Goal: Task Accomplishment & Management: Use online tool/utility

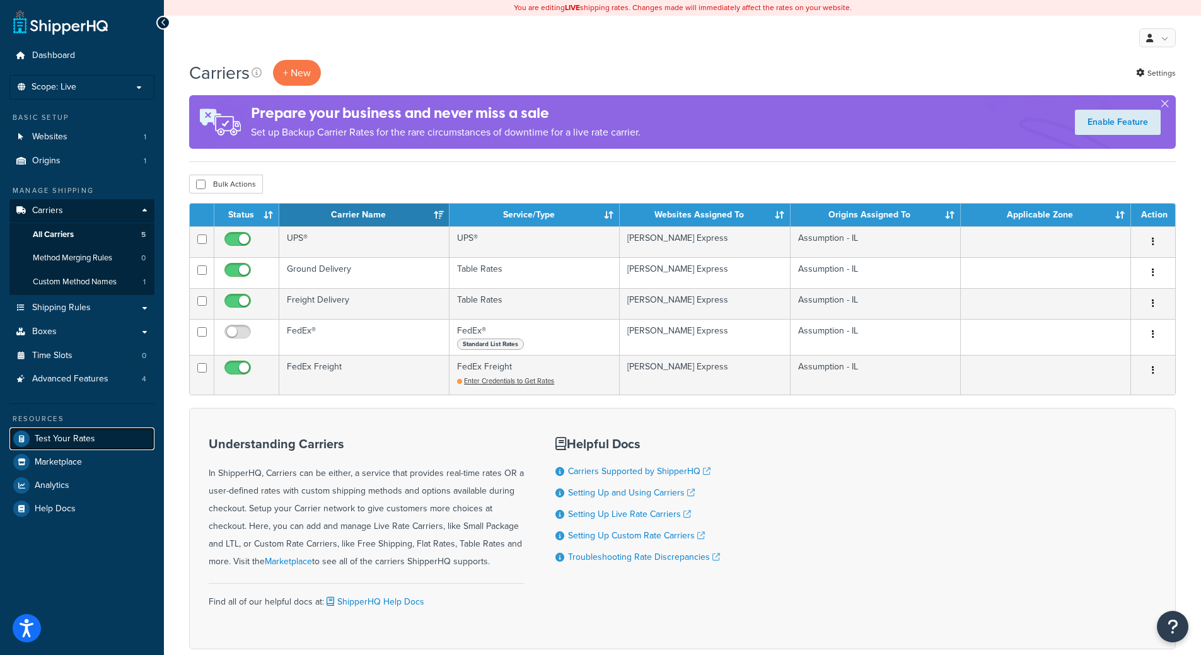
click at [79, 442] on span "Test Your Rates" at bounding box center [65, 439] width 61 height 11
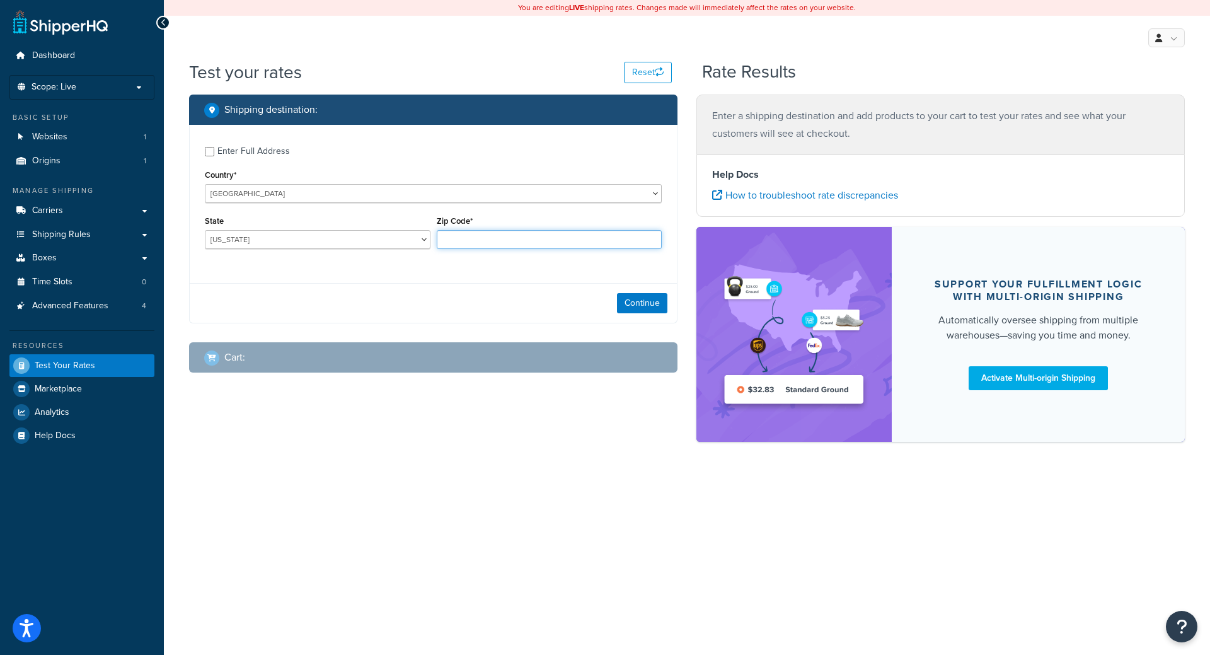
click at [467, 243] on input "Zip Code*" at bounding box center [550, 239] width 226 height 19
paste input "71847"
type input "71847"
select select "AR"
click at [205, 230] on select "Alabama Alaska American Samoa Arizona Arkansas Armed Forces Americas Armed Forc…" at bounding box center [318, 239] width 226 height 19
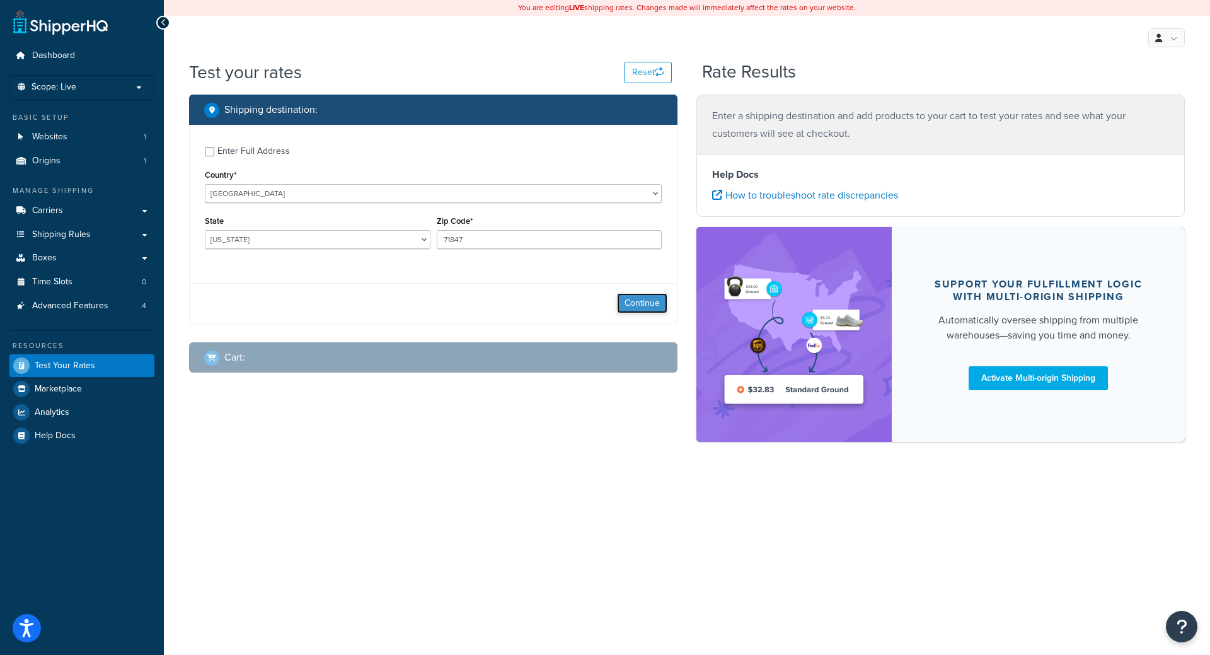
click at [662, 294] on button "Continue" at bounding box center [642, 303] width 50 height 20
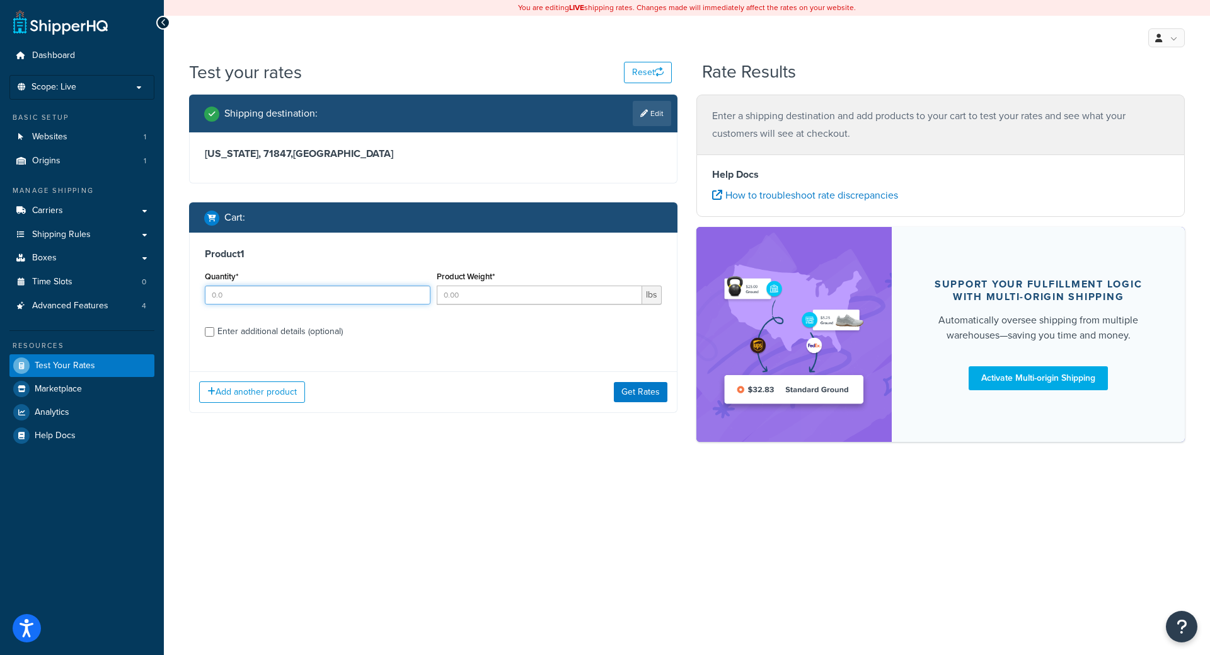
click at [286, 299] on input "Quantity*" at bounding box center [318, 295] width 226 height 19
type input "1"
click at [472, 303] on input "Product Weight*" at bounding box center [540, 295] width 206 height 19
type input "45"
click at [257, 333] on div "Enter additional details (optional)" at bounding box center [279, 332] width 125 height 18
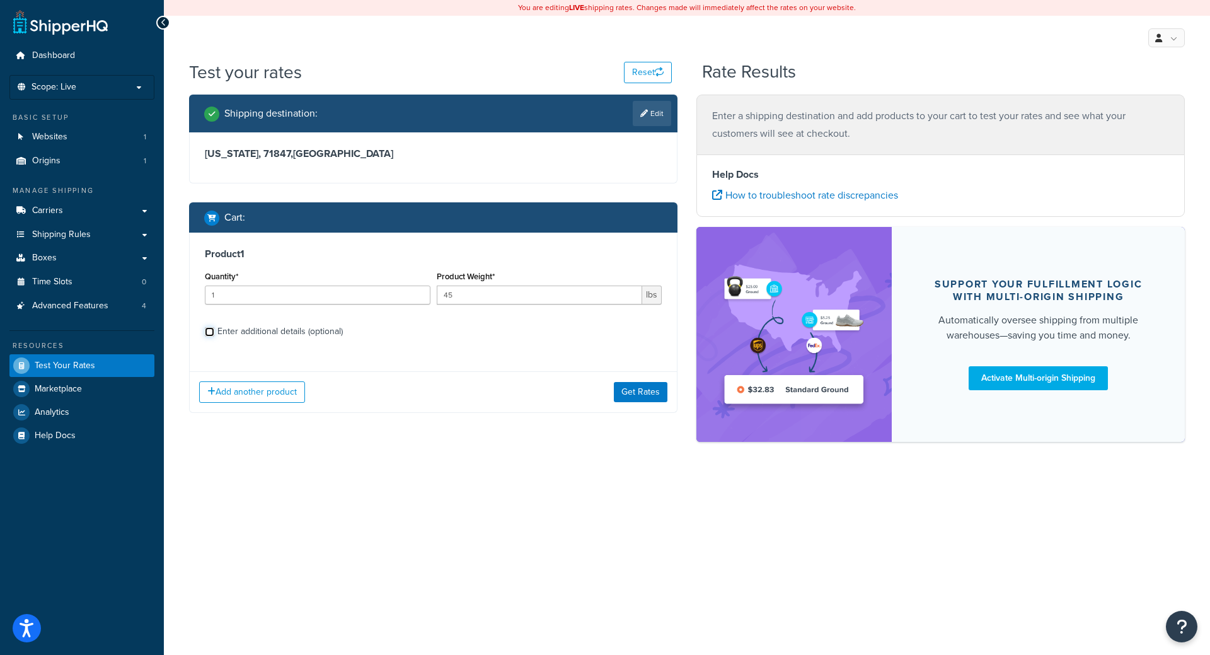
click at [214, 333] on input "Enter additional details (optional)" at bounding box center [209, 331] width 9 height 9
checkbox input "true"
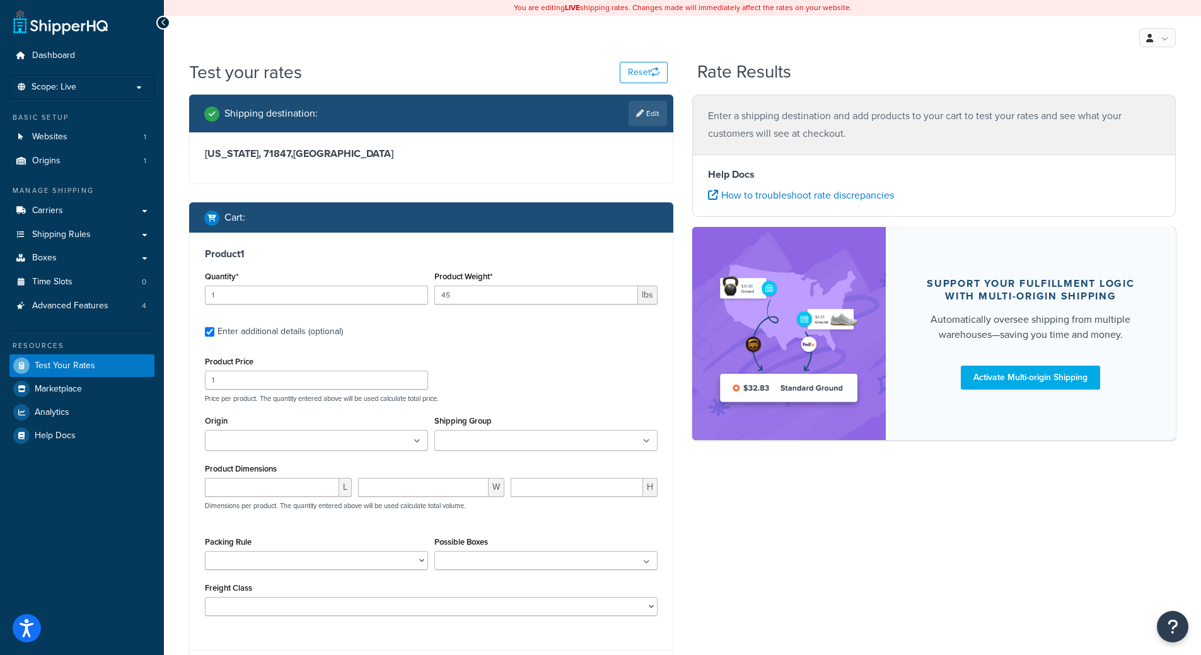
click at [527, 435] on input "Shipping Group" at bounding box center [494, 441] width 112 height 14
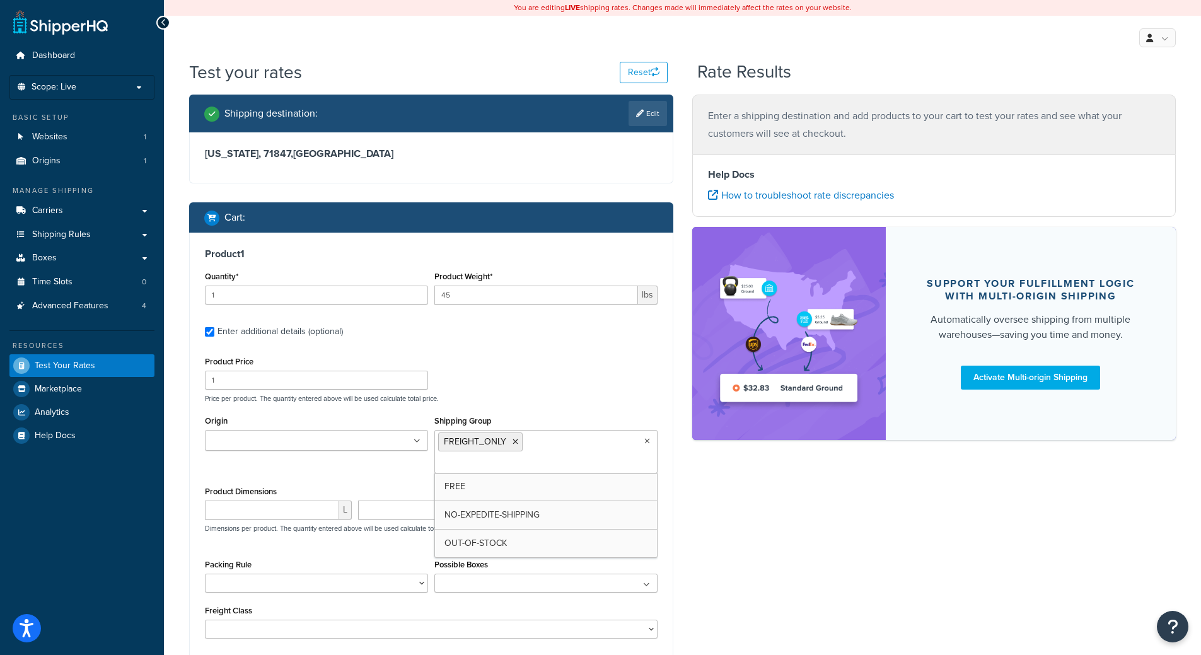
click at [842, 585] on div "Shipping destination : Edit Arkansas, 71847 , United States Cart : Product 1 Qu…" at bounding box center [683, 409] width 1006 height 629
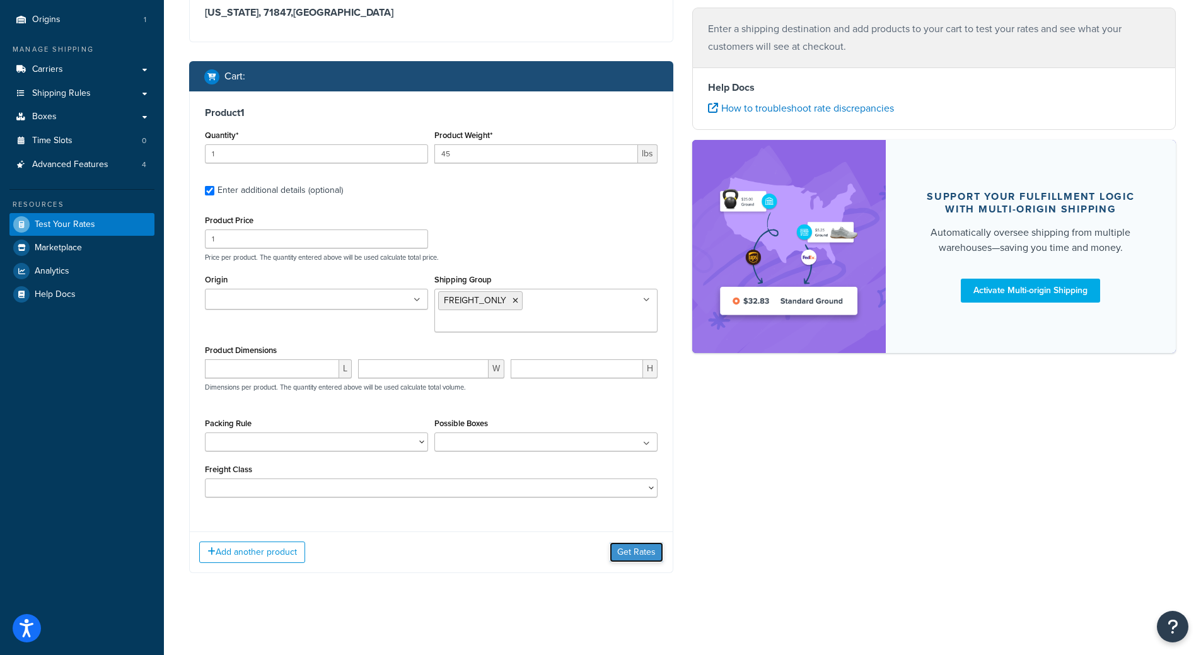
click at [630, 546] on button "Get Rates" at bounding box center [637, 552] width 54 height 20
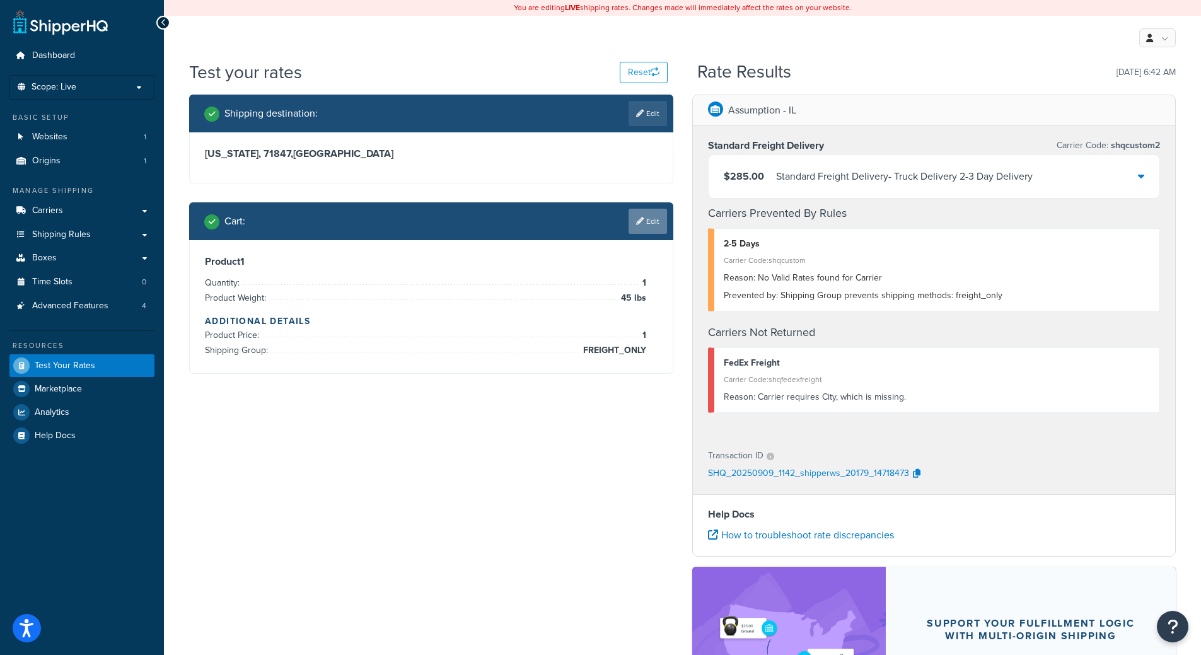
click at [657, 221] on link "Edit" at bounding box center [648, 221] width 38 height 25
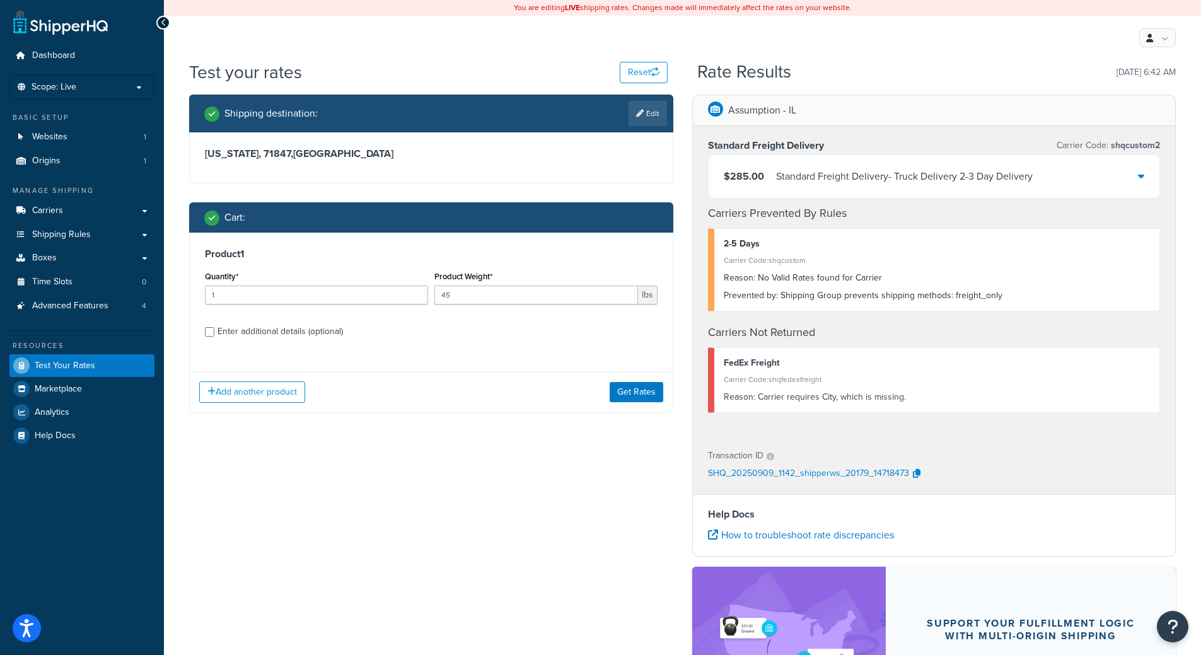
click at [320, 307] on div "Quantity* 1" at bounding box center [316, 291] width 229 height 46
click at [320, 302] on input "1" at bounding box center [316, 295] width 223 height 19
click at [196, 286] on div "Product 1 Quantity* 12 Product Weight* 45 lbs Enter additional details (optiona…" at bounding box center [431, 297] width 483 height 129
type input "2"
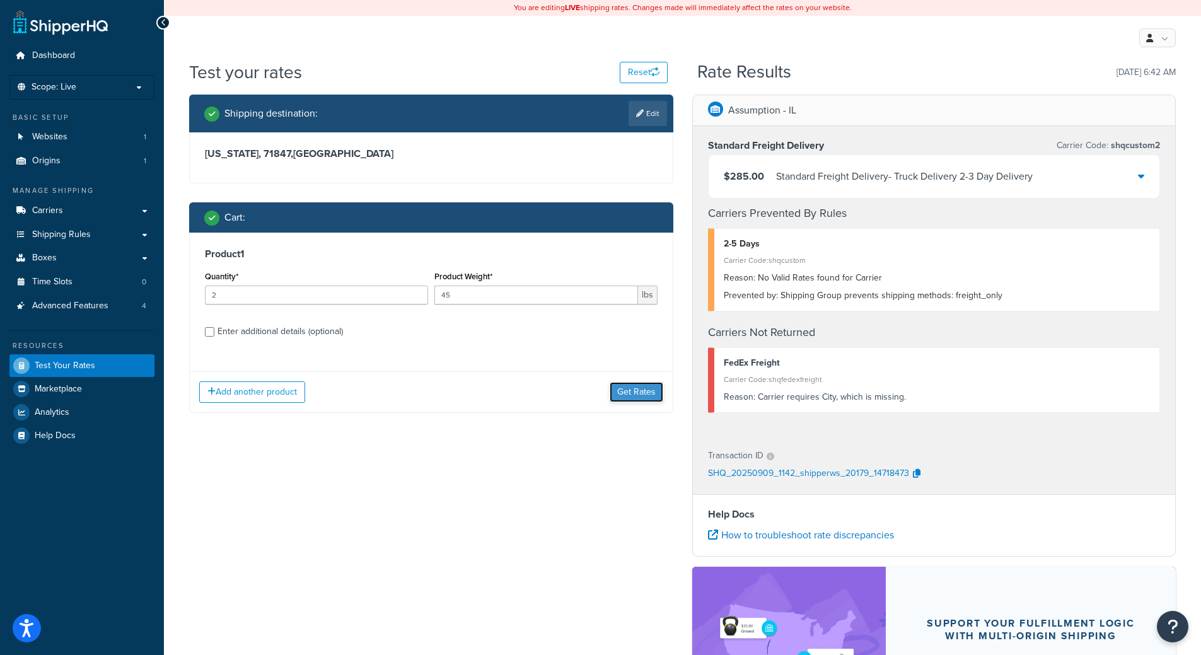
click at [658, 391] on button "Get Rates" at bounding box center [637, 392] width 54 height 20
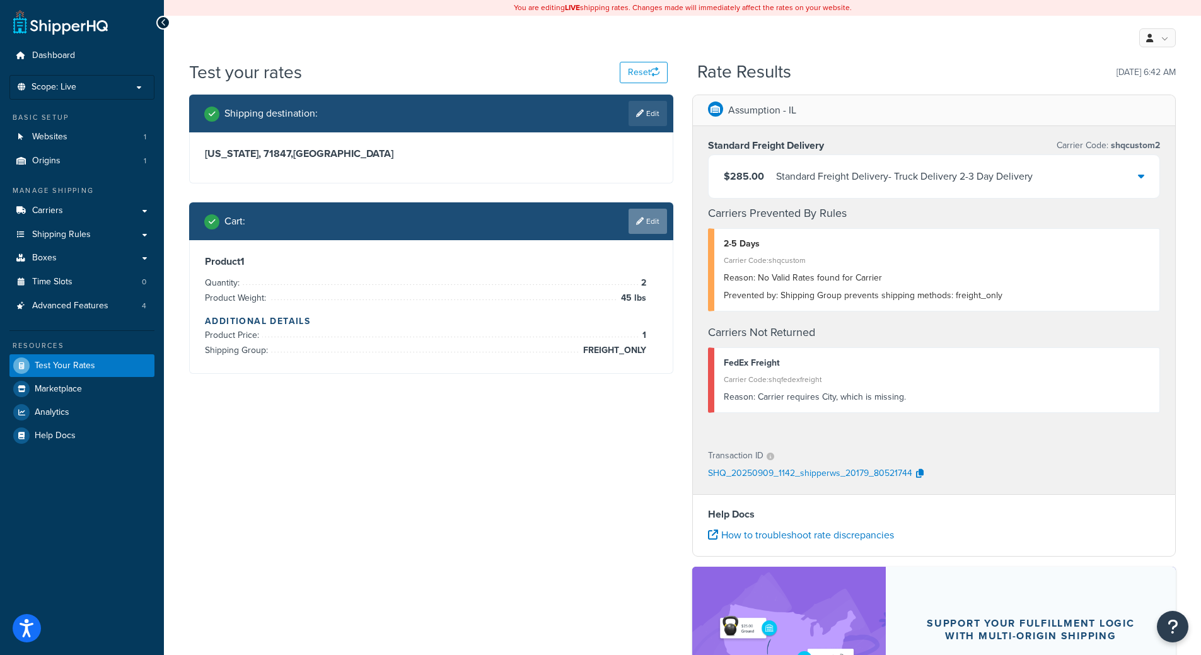
drag, startPoint x: 651, startPoint y: 196, endPoint x: 647, endPoint y: 221, distance: 25.0
click at [651, 198] on div "Shipping destination : Edit Arkansas, 71847 , United States Cart : Edit Product…" at bounding box center [431, 244] width 503 height 298
click at [645, 224] on link "Edit" at bounding box center [648, 221] width 38 height 25
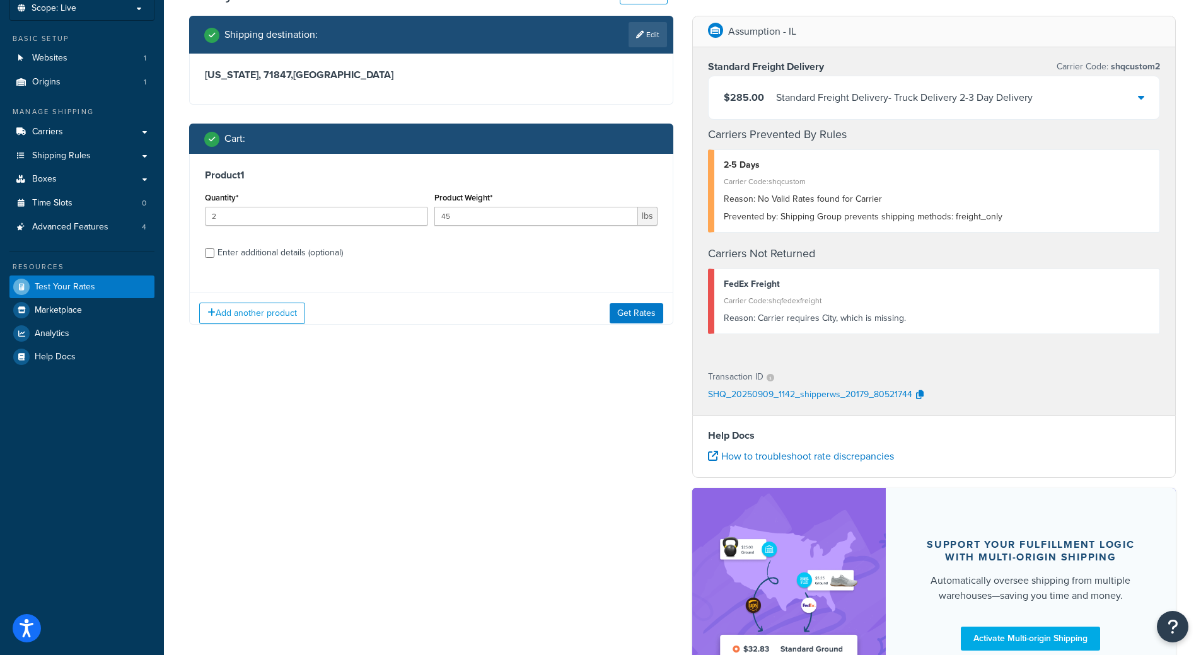
scroll to position [151, 0]
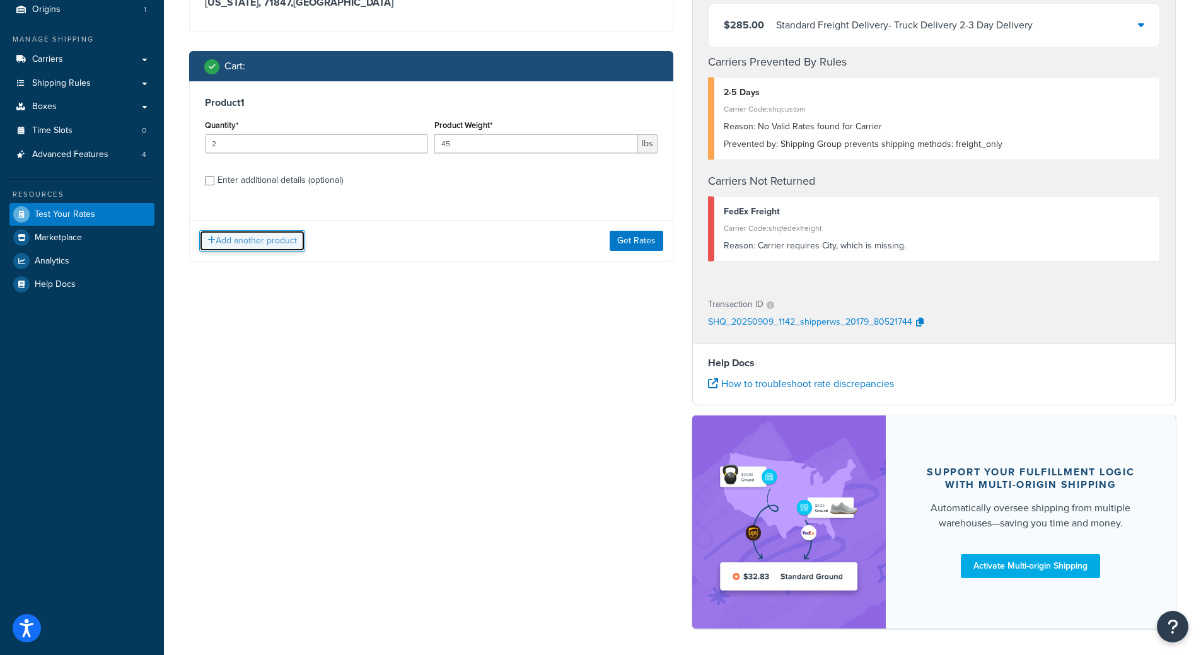
click at [281, 235] on button "Add another product" at bounding box center [252, 240] width 106 height 21
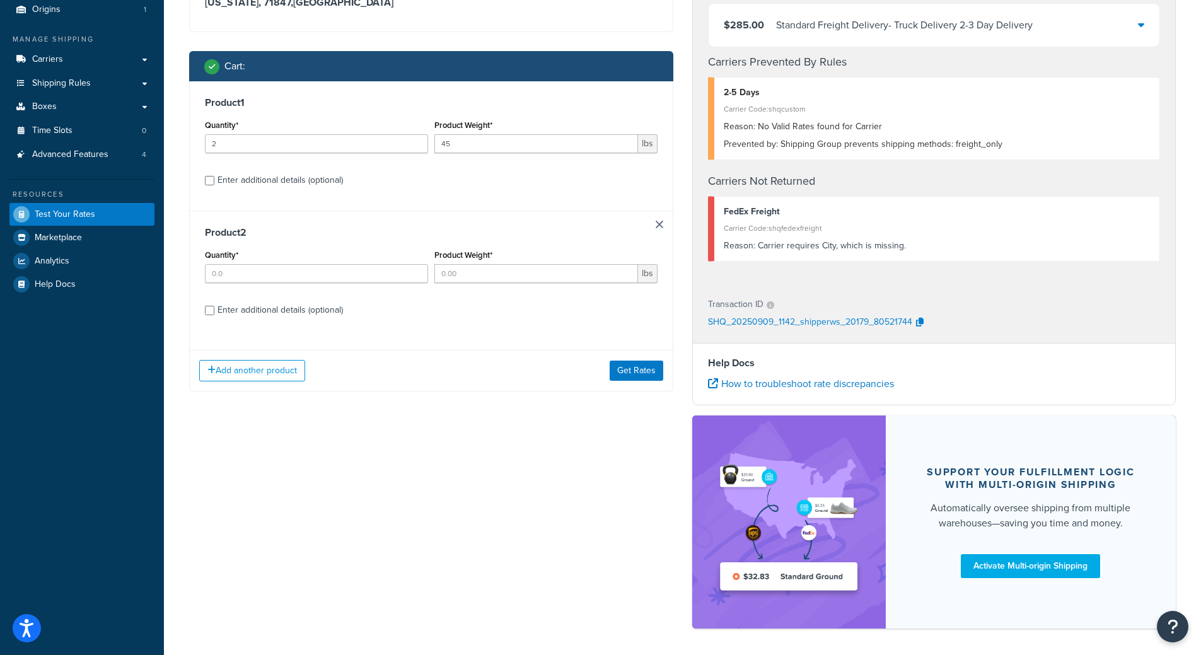
click at [661, 223] on link at bounding box center [660, 225] width 8 height 8
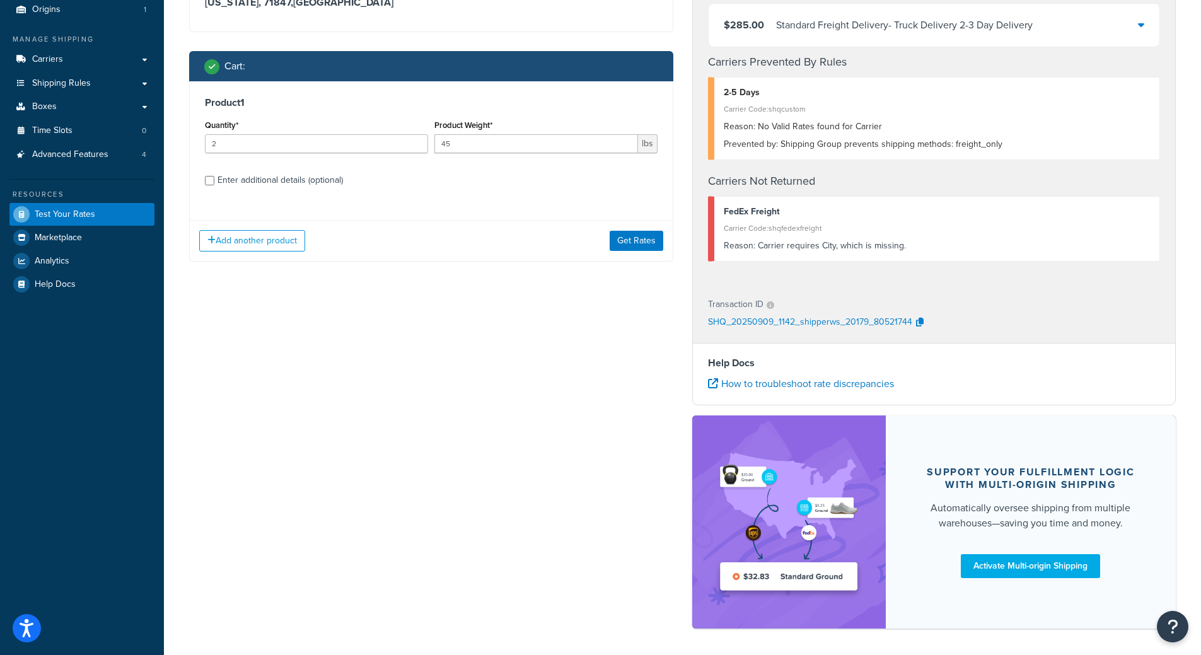
click at [308, 183] on div "Enter additional details (optional)" at bounding box center [279, 180] width 125 height 18
click at [214, 183] on input "Enter additional details (optional)" at bounding box center [209, 180] width 9 height 9
checkbox input "true"
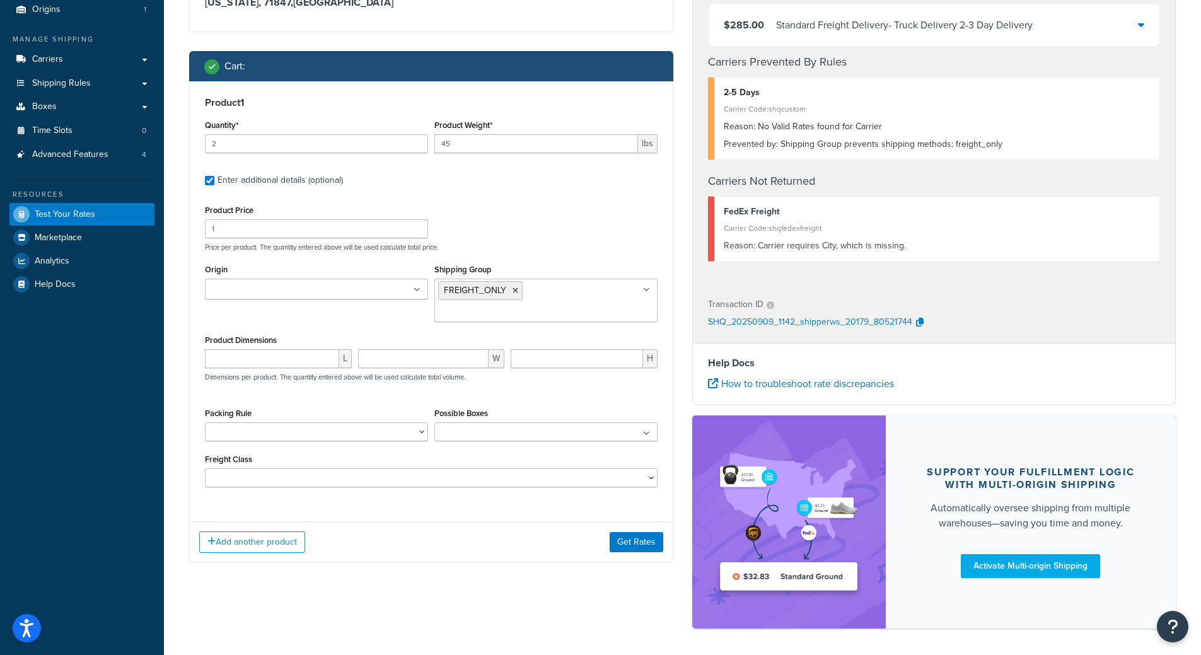
click at [574, 293] on ul "FREIGHT_ONLY" at bounding box center [545, 300] width 223 height 43
click at [644, 532] on div "Add another product Get Rates" at bounding box center [431, 541] width 483 height 41
click at [641, 538] on button "Get Rates" at bounding box center [637, 542] width 54 height 20
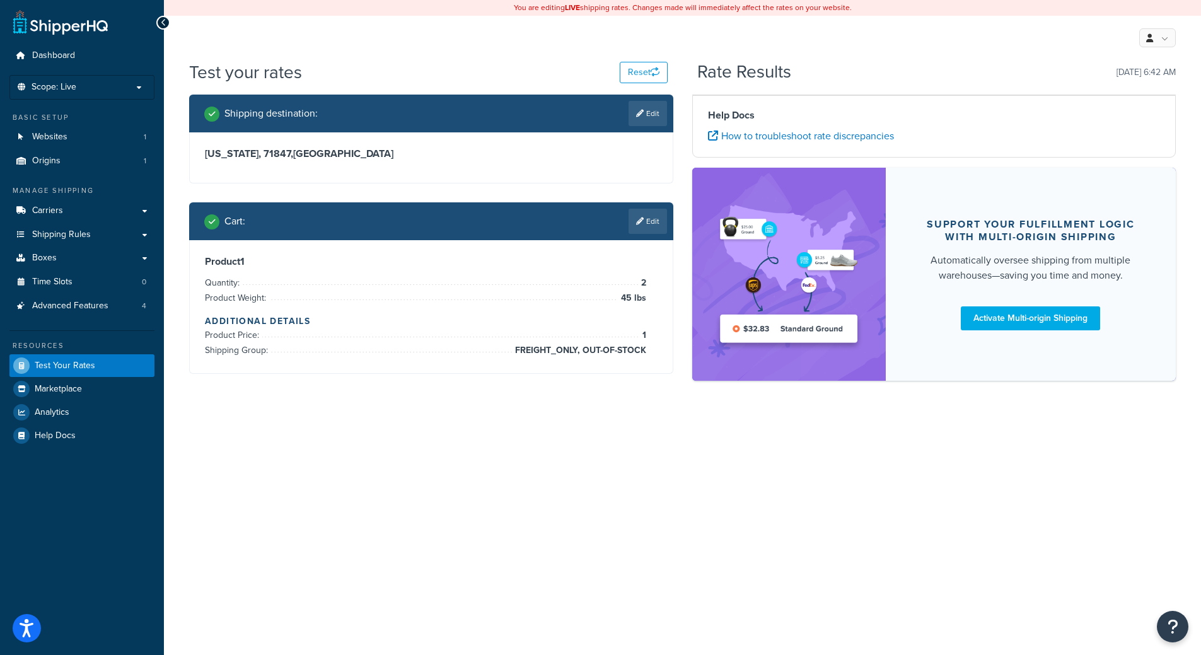
scroll to position [0, 0]
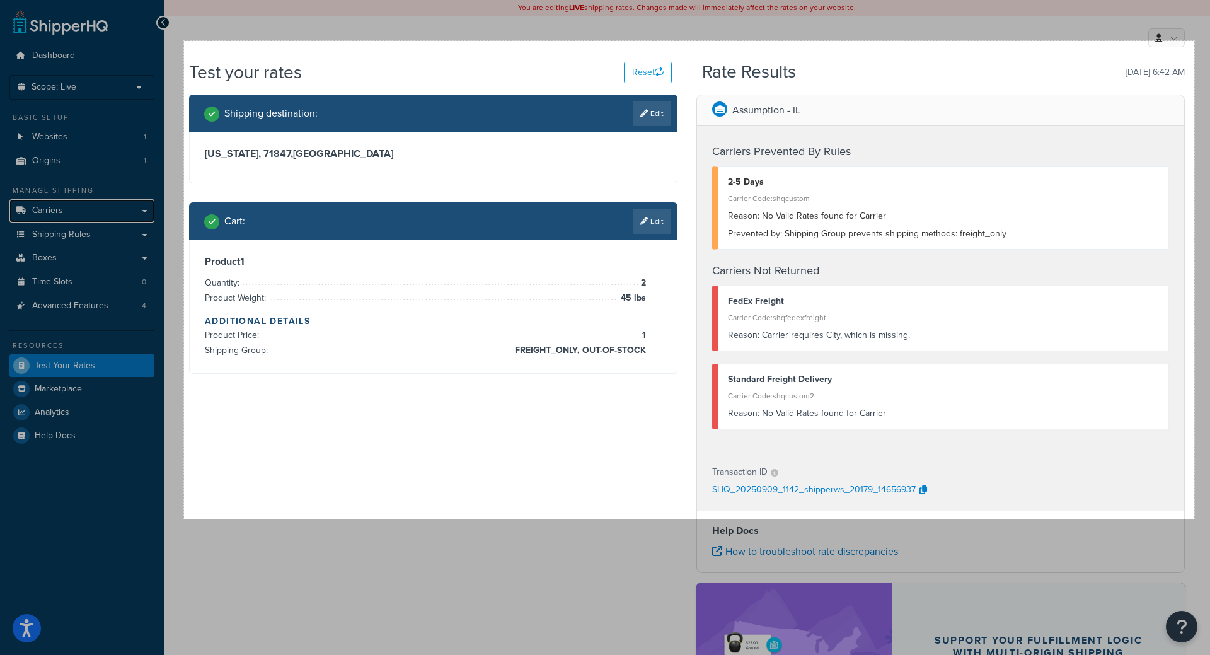
drag, startPoint x: 184, startPoint y: 41, endPoint x: 1195, endPoint y: 519, distance: 1117.8
click at [1195, 519] on div "1603 X 758" at bounding box center [605, 437] width 1210 height 874
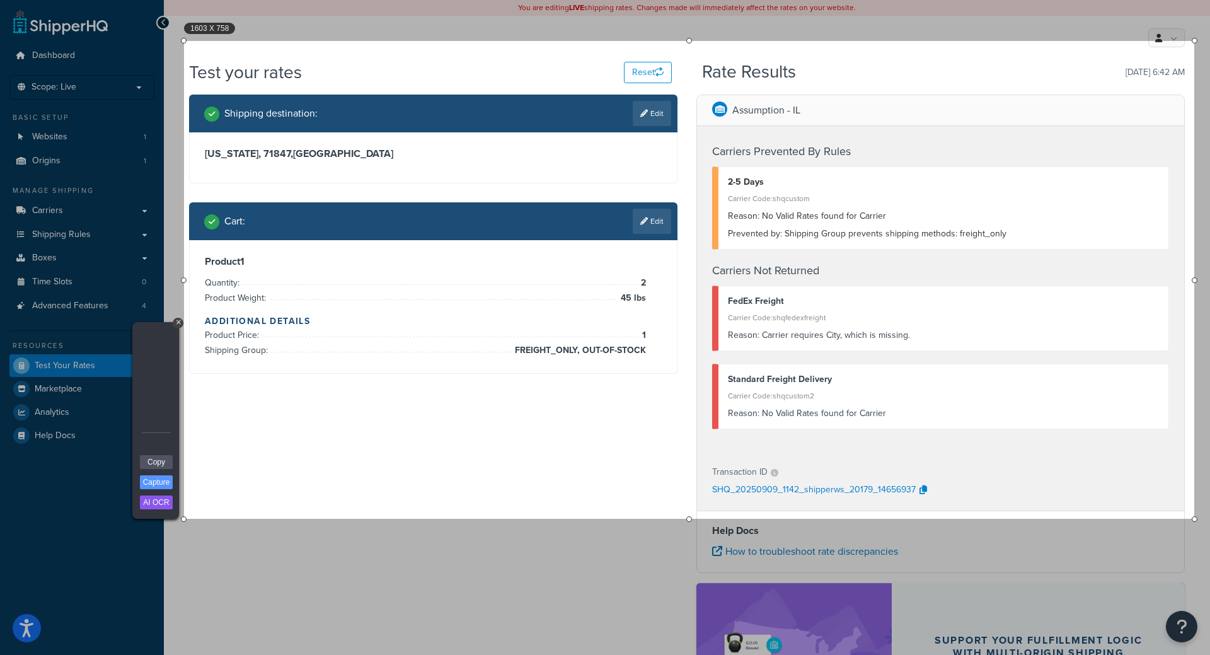
click at [168, 478] on link "Capture" at bounding box center [156, 482] width 33 height 14
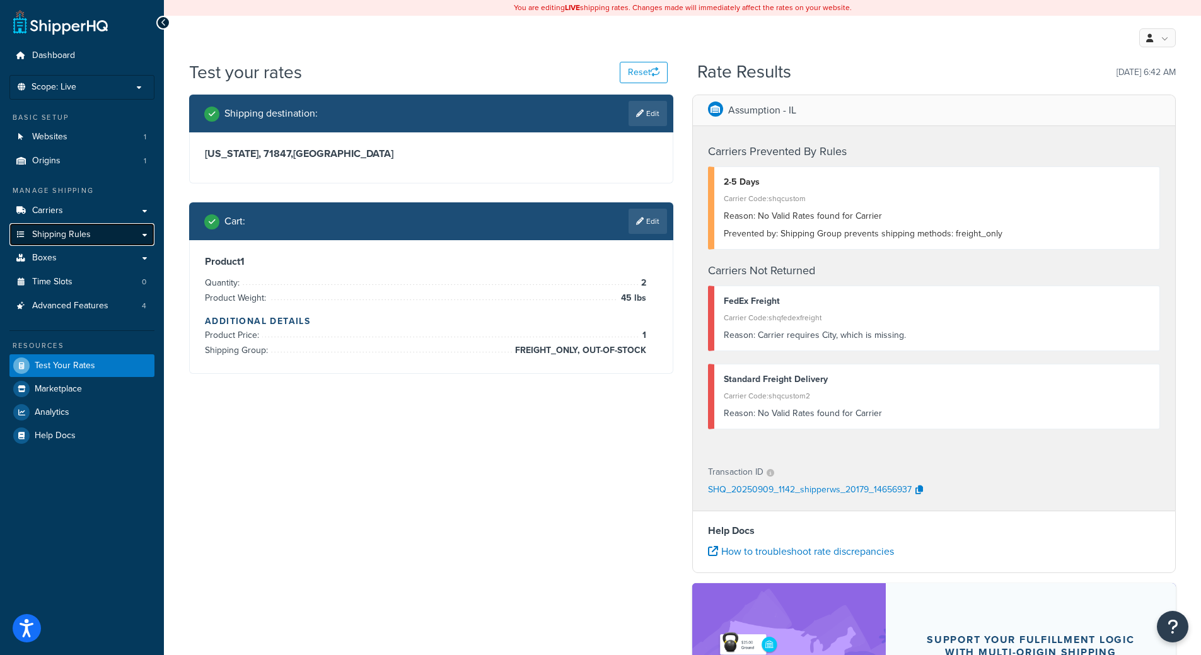
click at [89, 237] on span "Shipping Rules" at bounding box center [61, 234] width 59 height 11
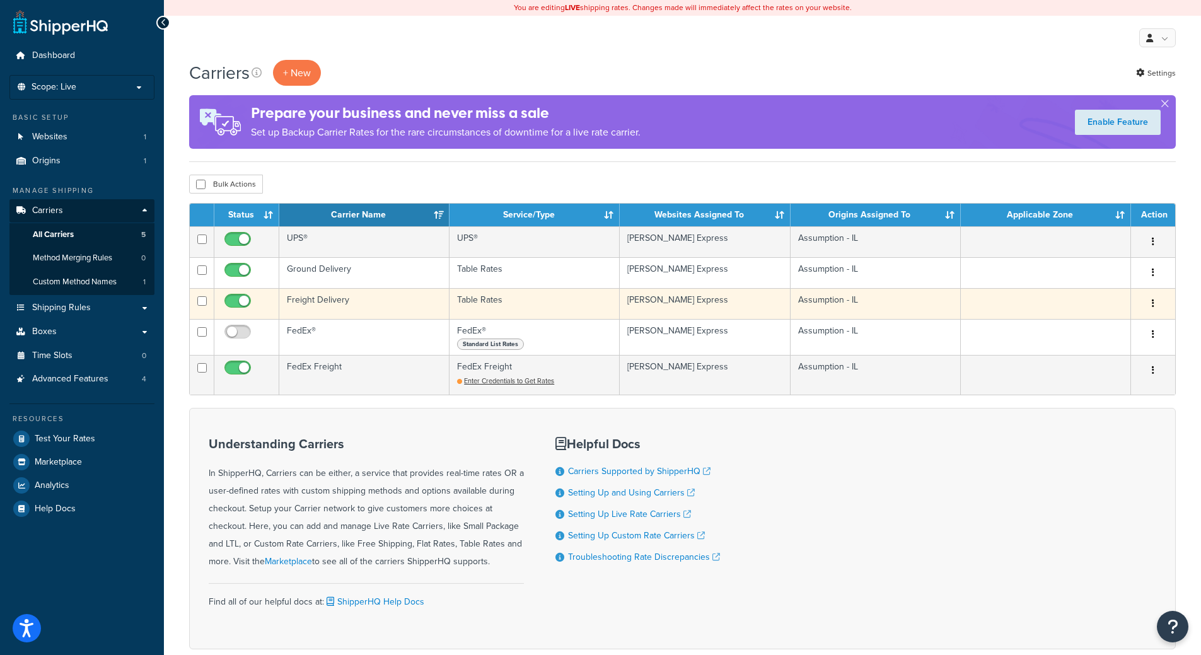
click at [386, 309] on td "Freight Delivery" at bounding box center [364, 303] width 170 height 31
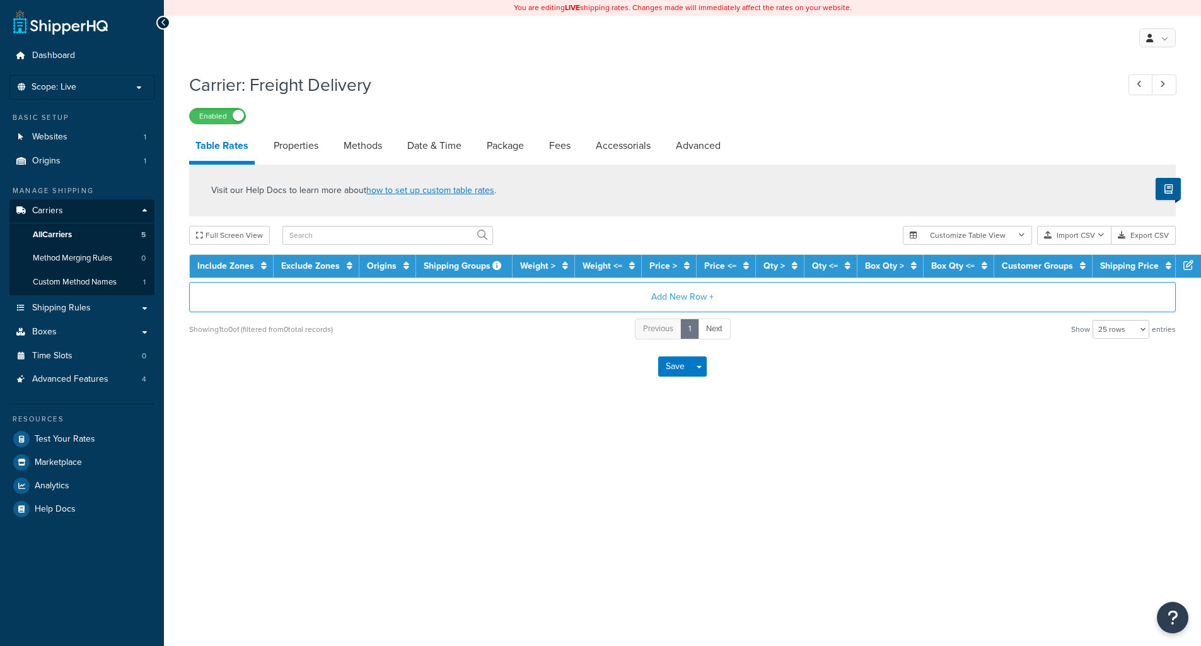
select select "25"
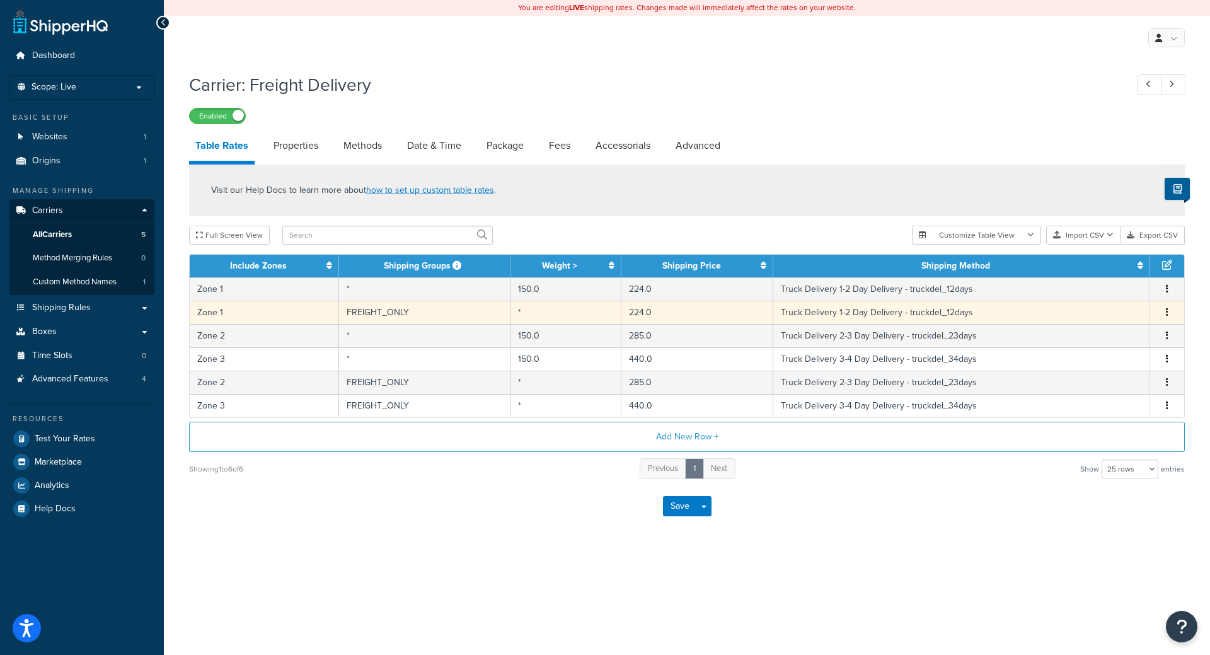
click at [434, 308] on td "FREIGHT_ONLY" at bounding box center [424, 312] width 171 height 23
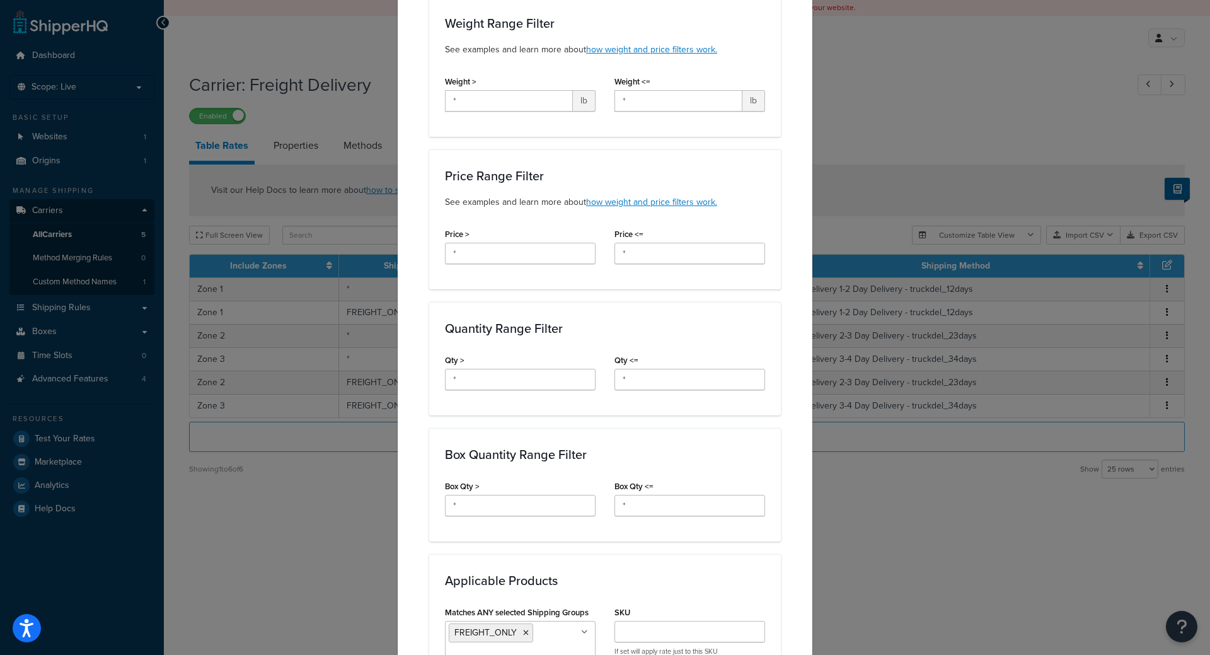
scroll to position [530, 0]
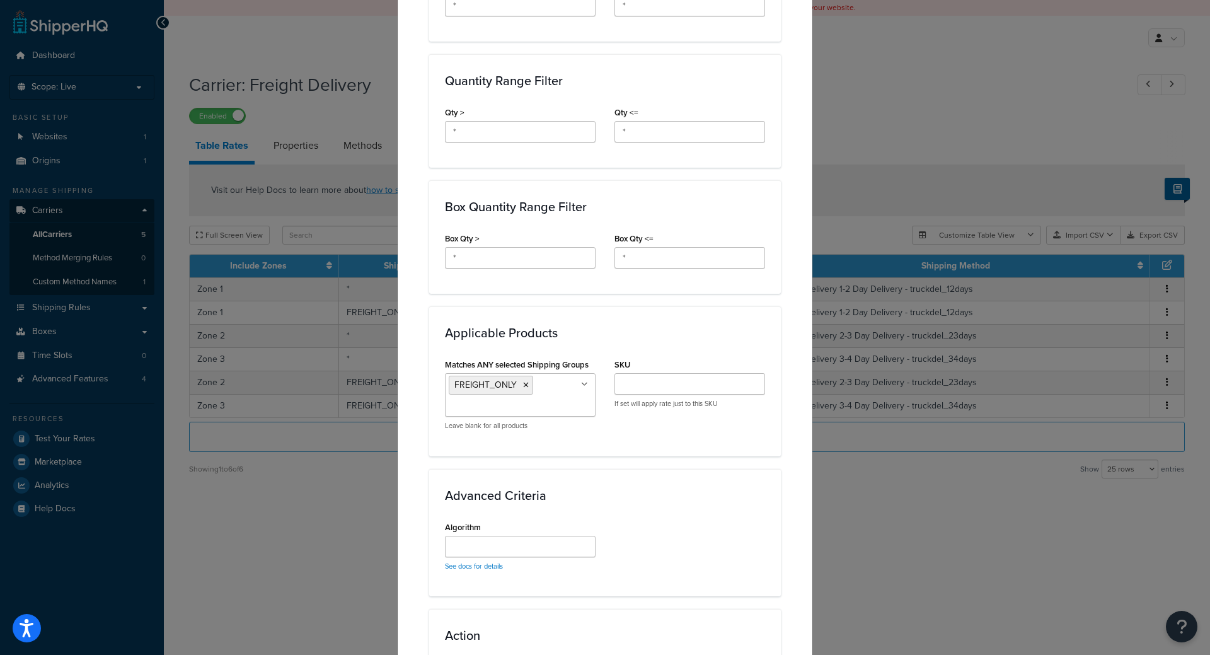
click at [578, 380] on ul "FREIGHT_ONLY" at bounding box center [520, 394] width 151 height 43
click at [644, 443] on div "Applicable Products Matches ANY selected Shipping Groups FREIGHT_ONLY FREE OUT-…" at bounding box center [605, 380] width 352 height 149
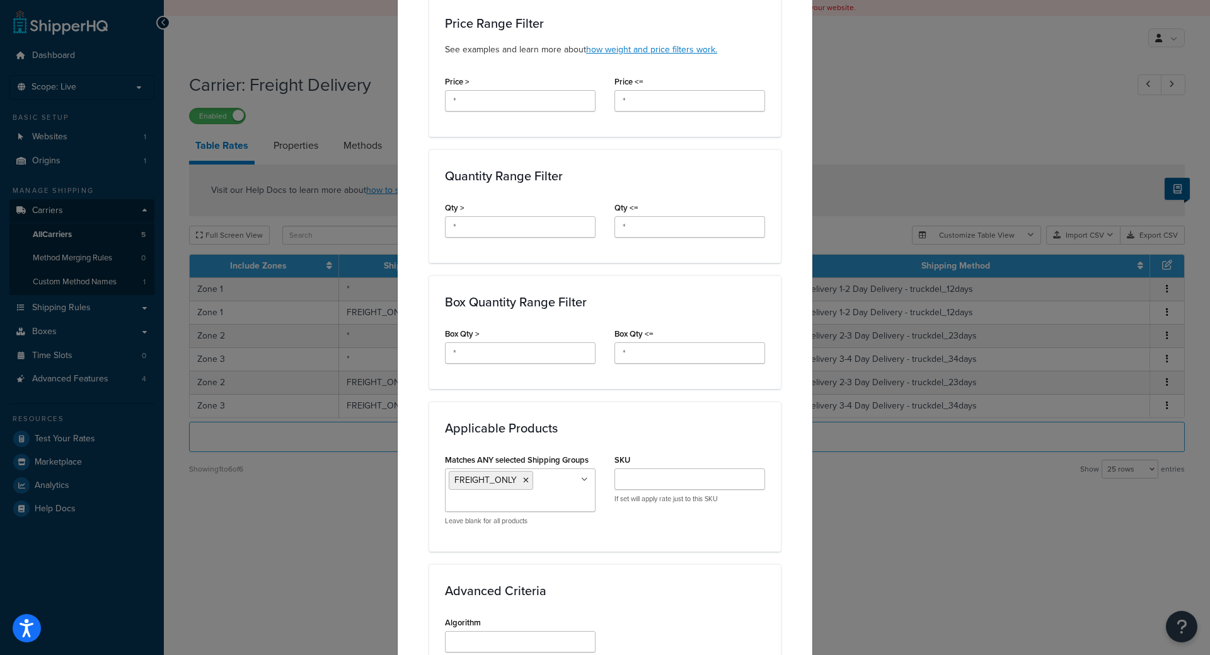
scroll to position [227, 0]
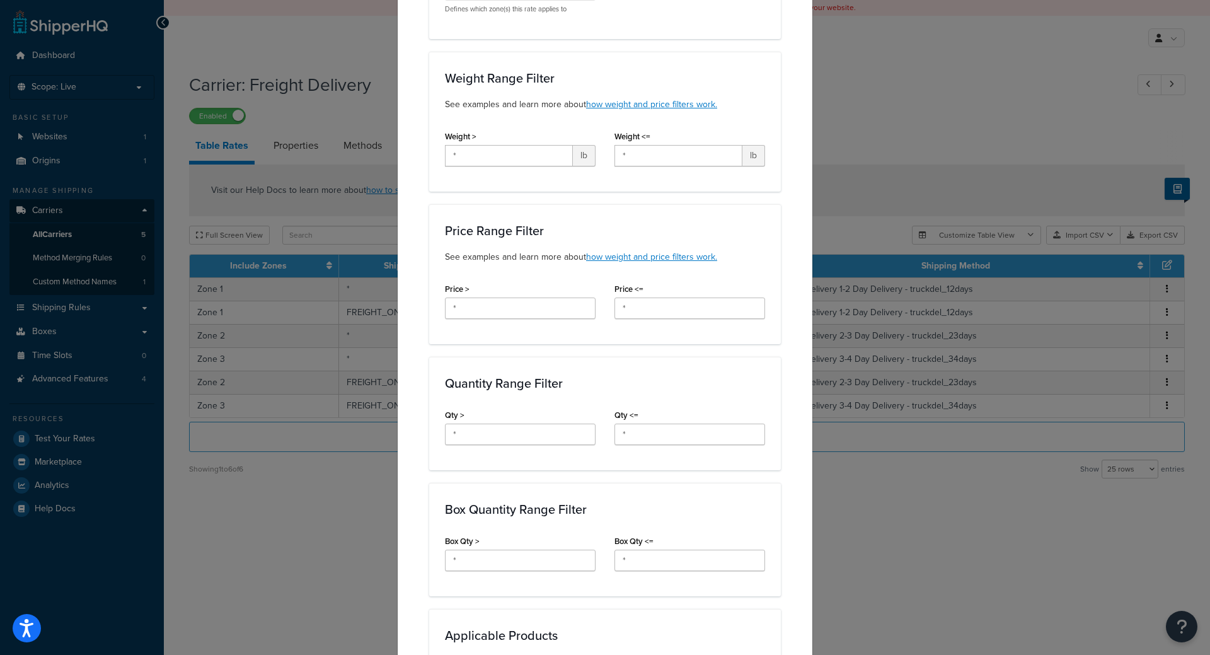
click at [310, 459] on div "Update Table Rate Applicable Zones See examples and learn more about how includ…" at bounding box center [605, 327] width 1210 height 655
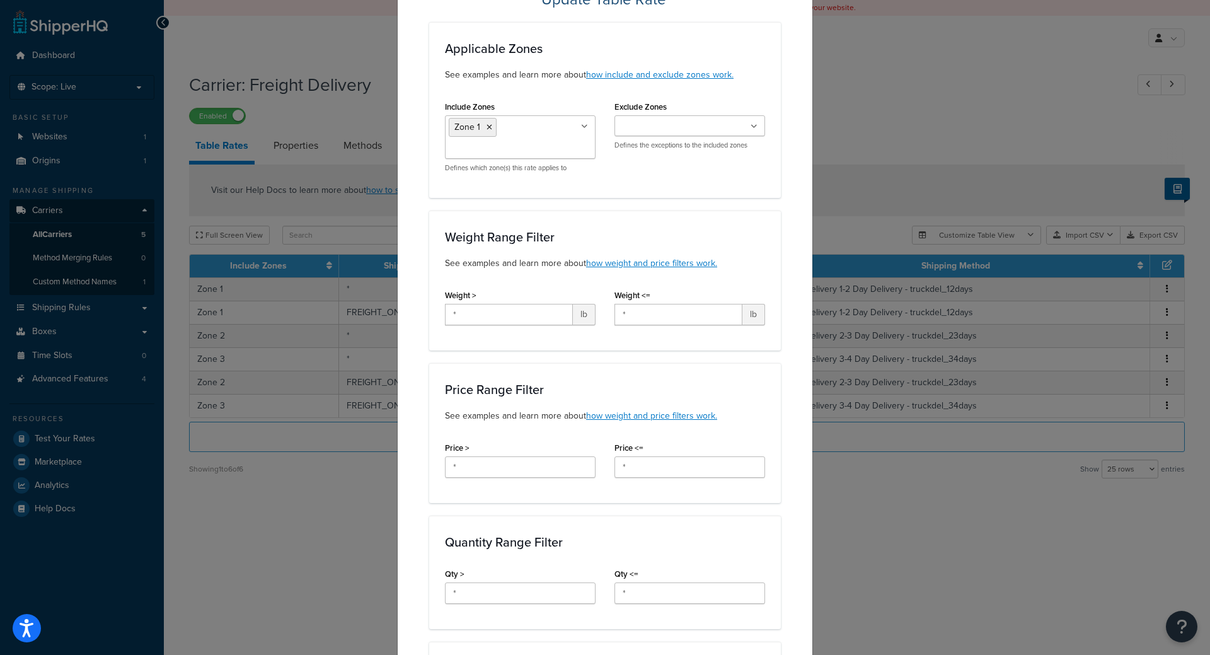
scroll to position [0, 0]
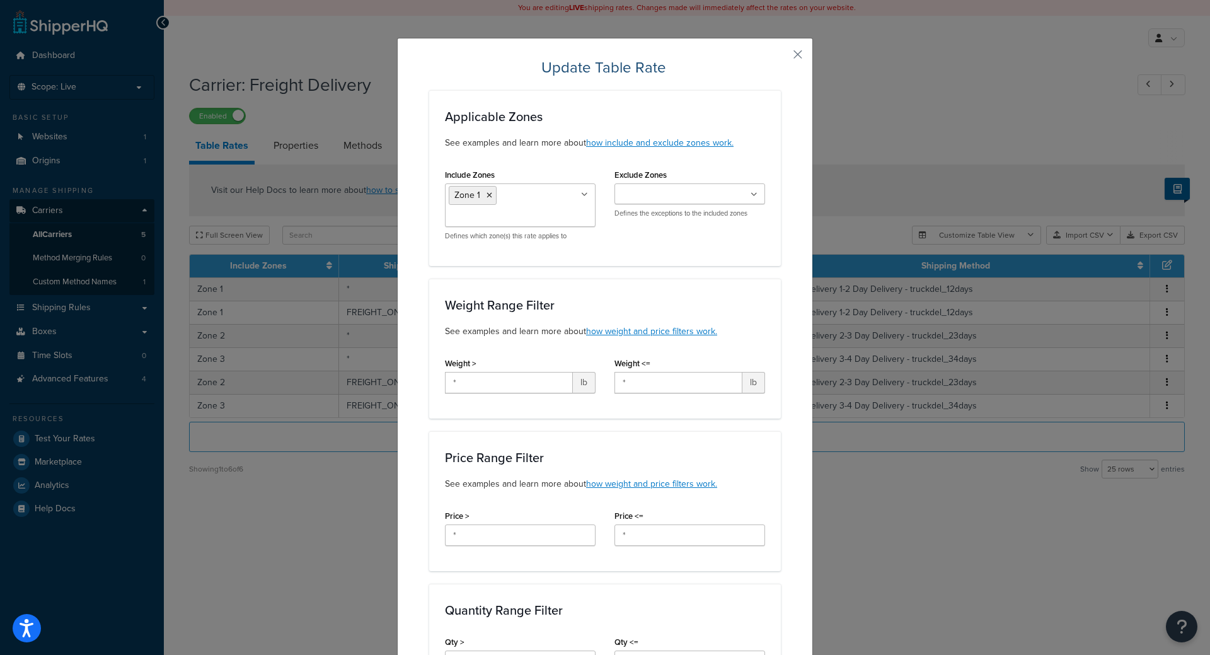
click at [781, 57] on button "button" at bounding box center [779, 58] width 3 height 3
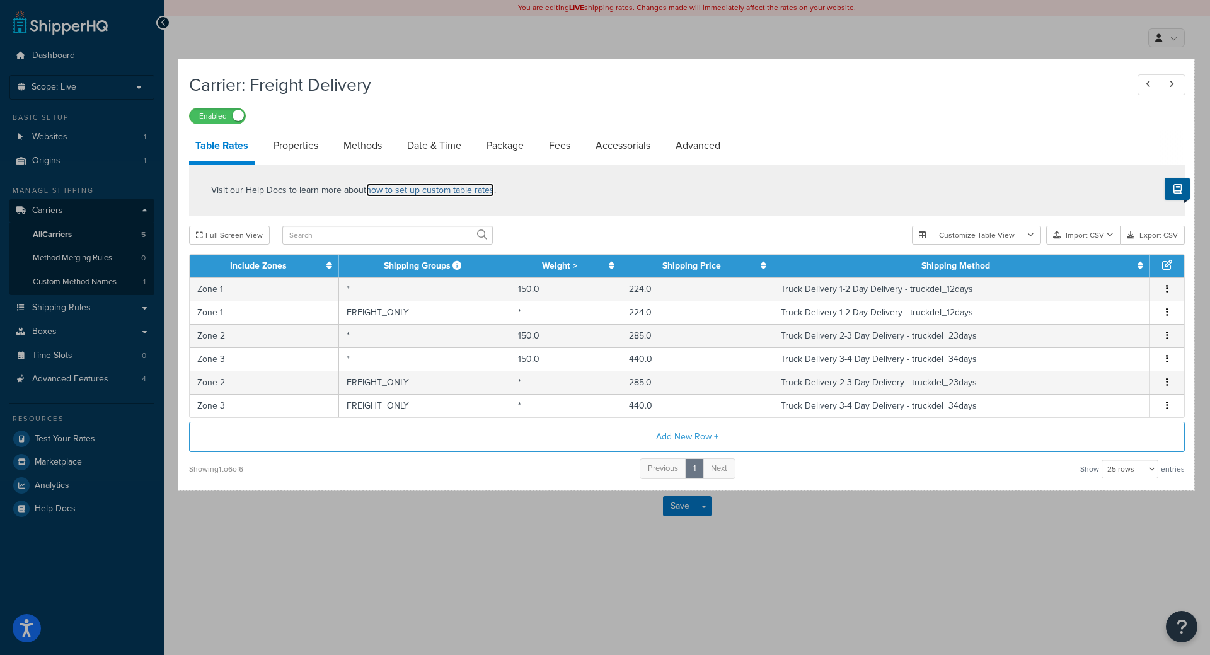
drag, startPoint x: 178, startPoint y: 59, endPoint x: 1195, endPoint y: 490, distance: 1103.9
click at [1195, 490] on div "1612 X 684" at bounding box center [605, 327] width 1210 height 655
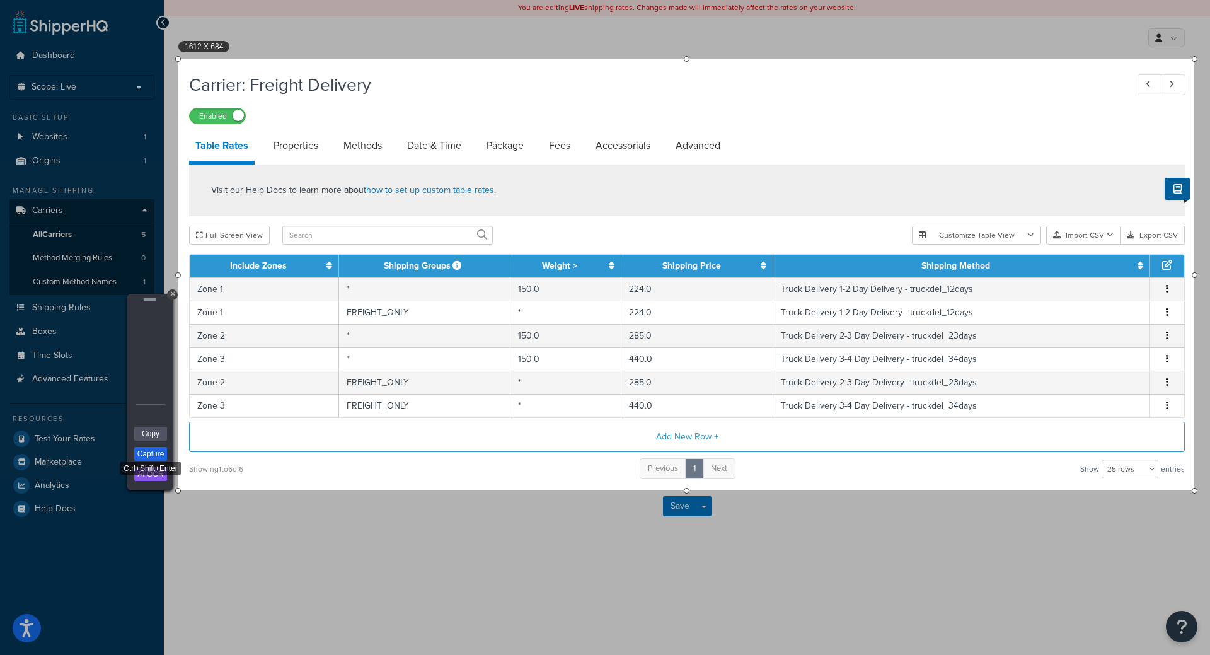
click at [151, 452] on link "Capture" at bounding box center [150, 454] width 33 height 14
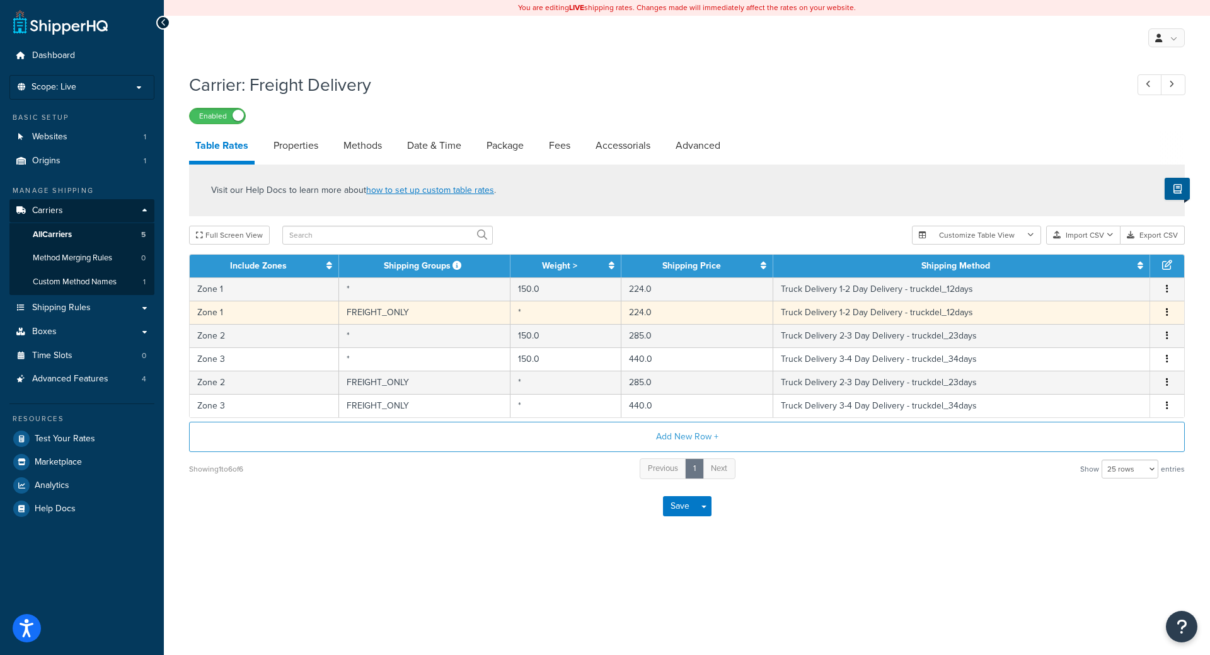
click at [393, 308] on td "FREIGHT_ONLY" at bounding box center [424, 312] width 171 height 23
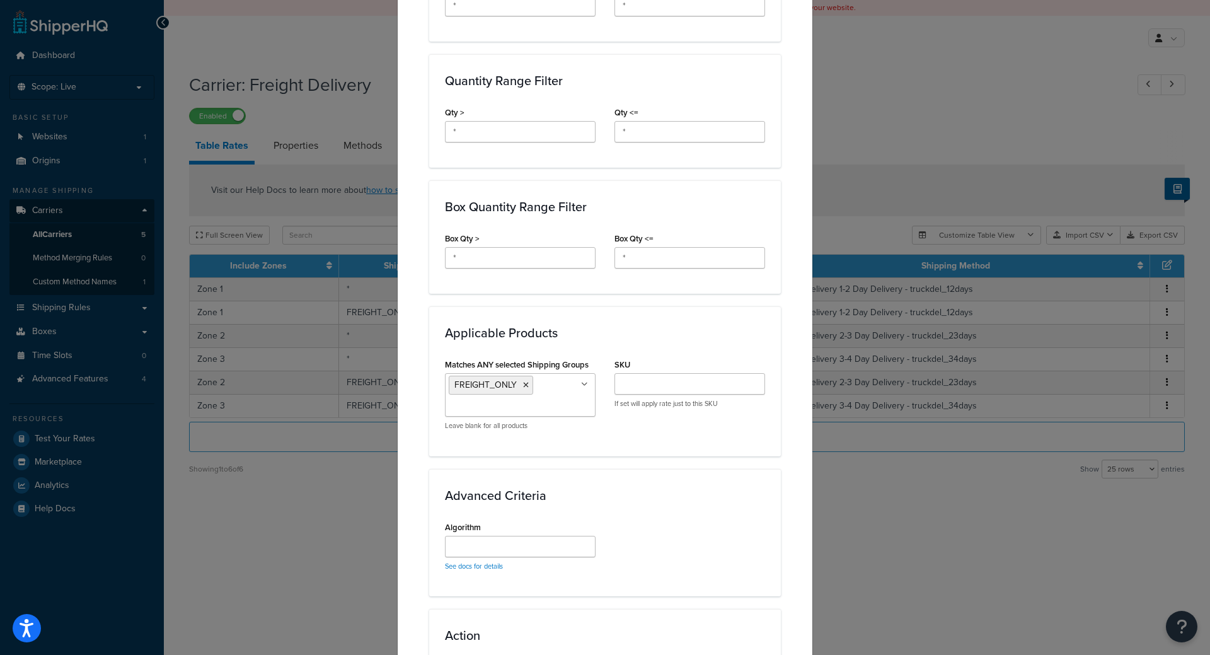
scroll to position [681, 0]
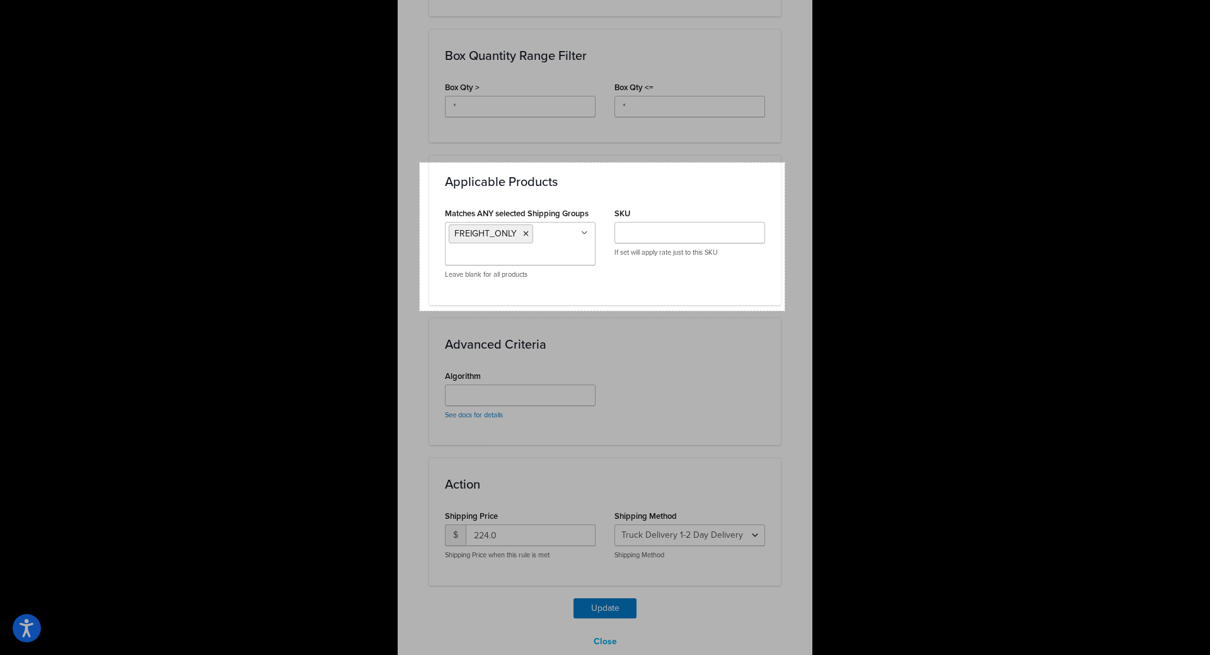
drag, startPoint x: 420, startPoint y: 163, endPoint x: 785, endPoint y: 311, distance: 393.9
click at [785, 311] on div "579 X 235" at bounding box center [605, 327] width 1210 height 655
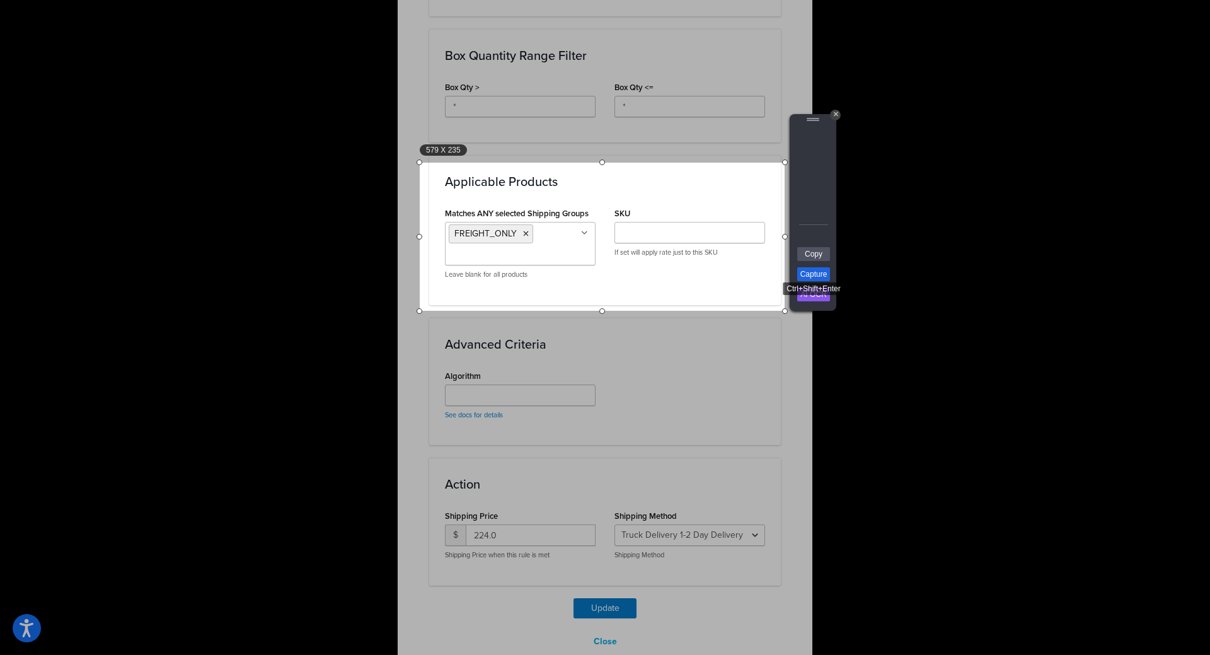
click at [821, 271] on link "Capture" at bounding box center [813, 274] width 33 height 14
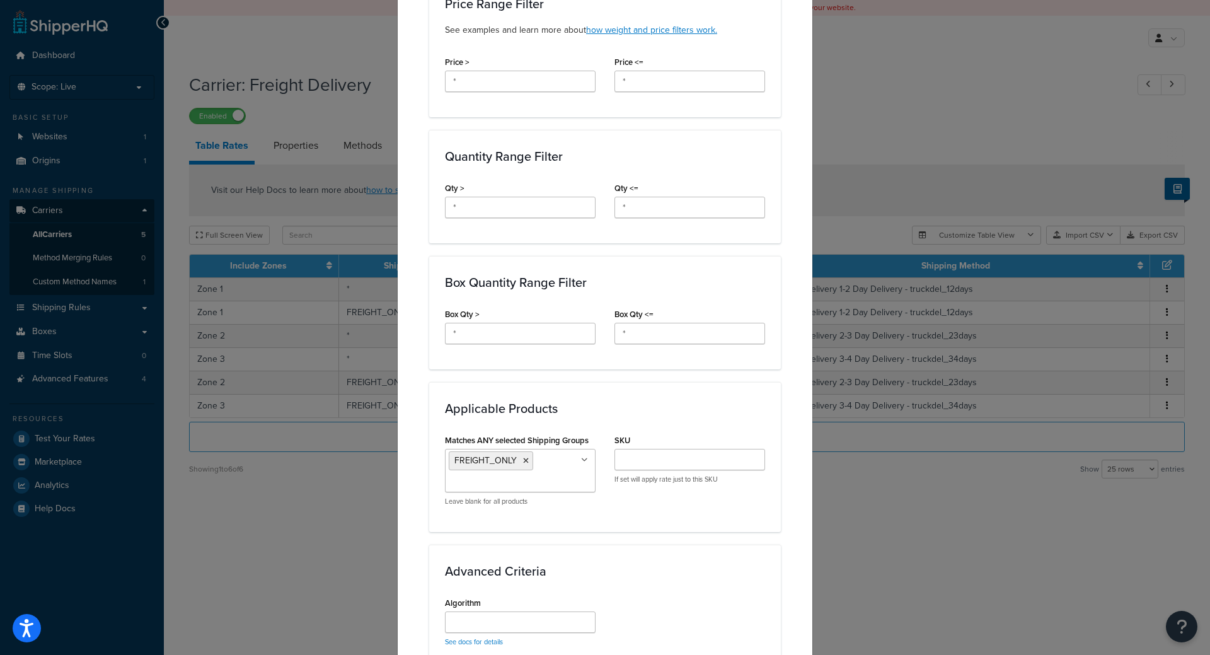
scroll to position [530, 0]
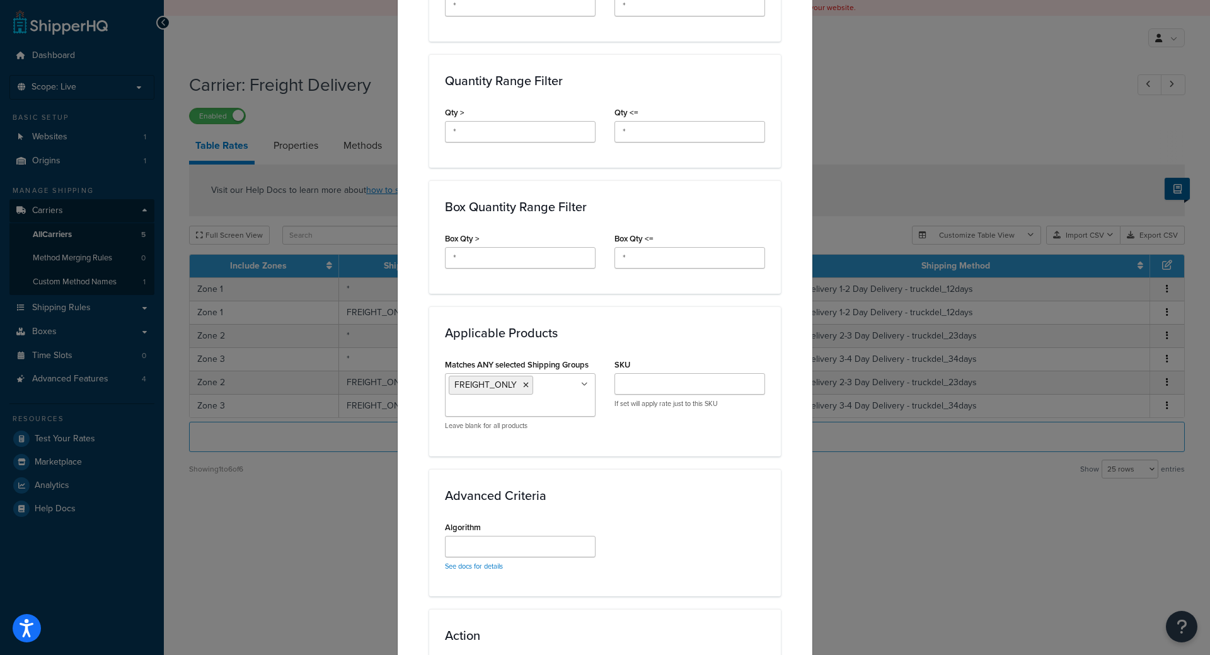
click at [345, 509] on div "Update Table Rate Applicable Zones See examples and learn more about how includ…" at bounding box center [605, 327] width 1210 height 655
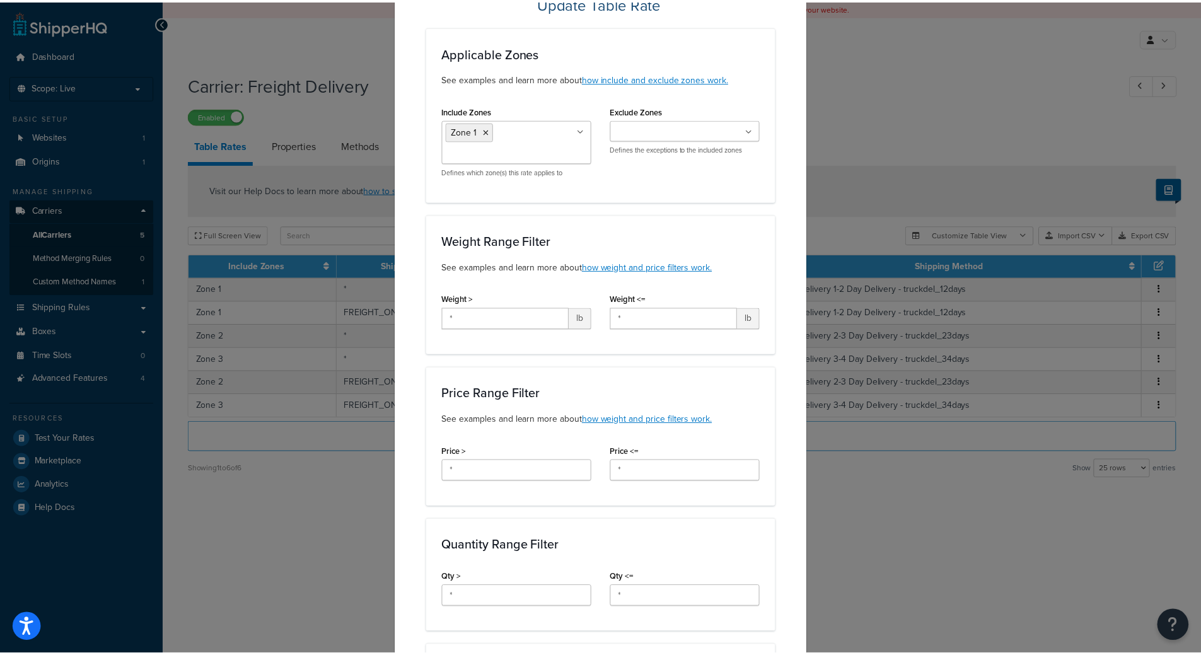
scroll to position [0, 0]
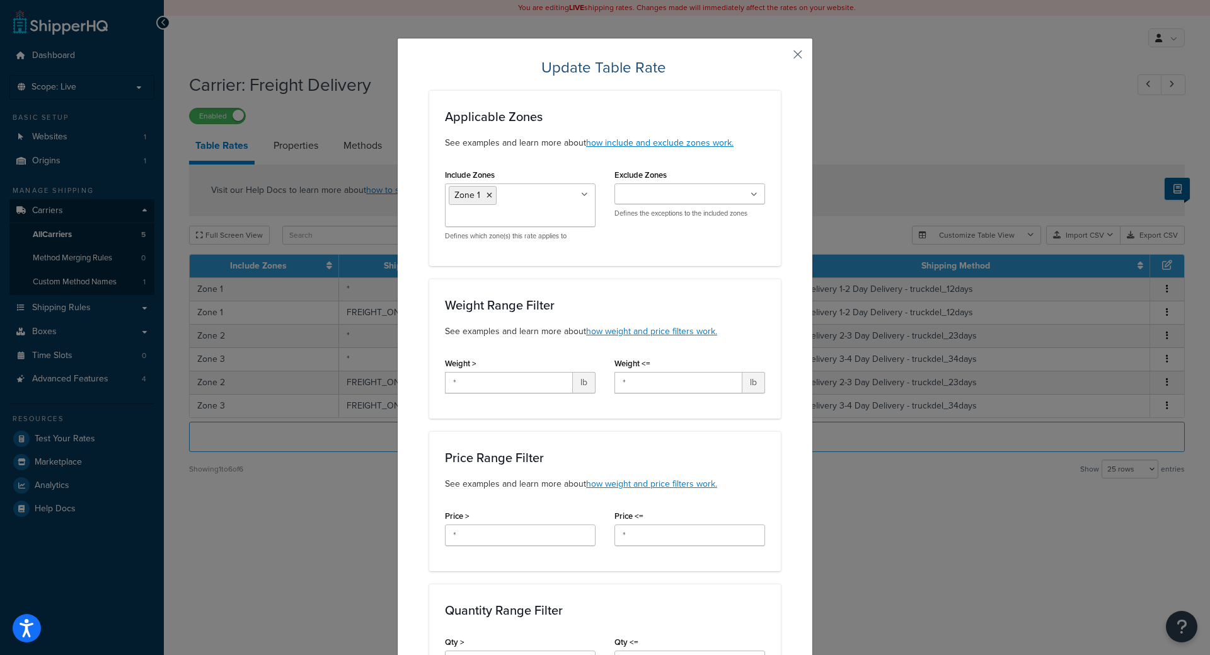
click at [781, 57] on button "button" at bounding box center [779, 58] width 3 height 3
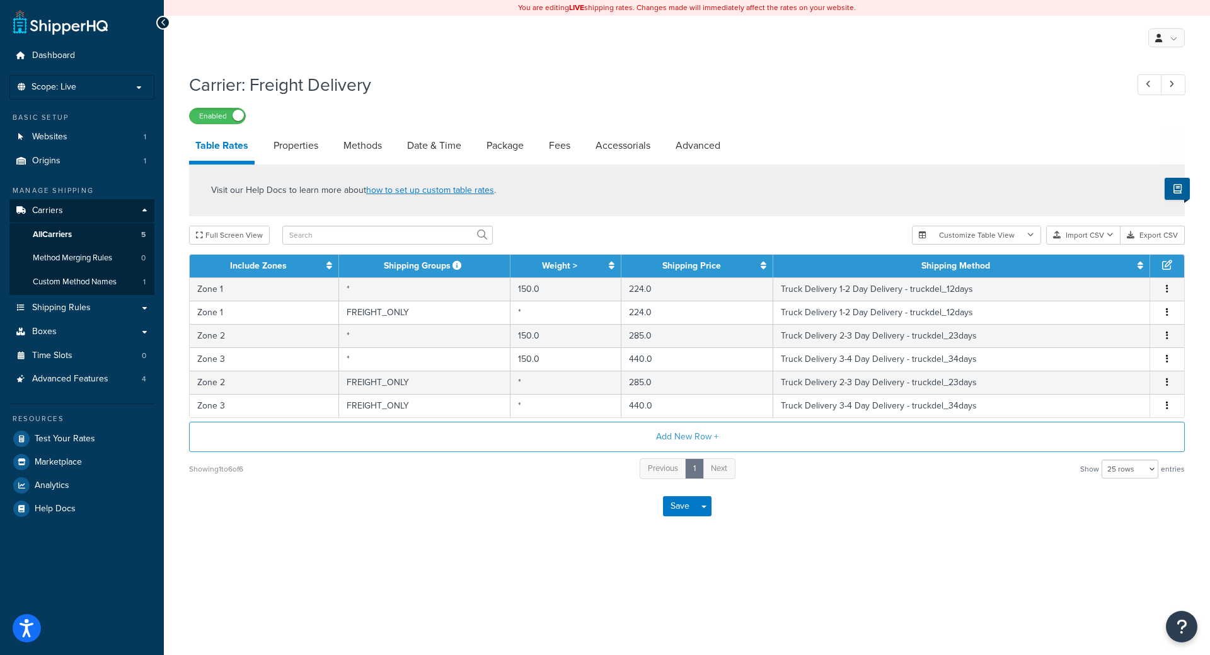
click at [793, 55] on div "My Profile Billing Global Settings Contact Us Logout" at bounding box center [687, 38] width 1046 height 44
click at [82, 442] on span "Test Your Rates" at bounding box center [65, 439] width 61 height 11
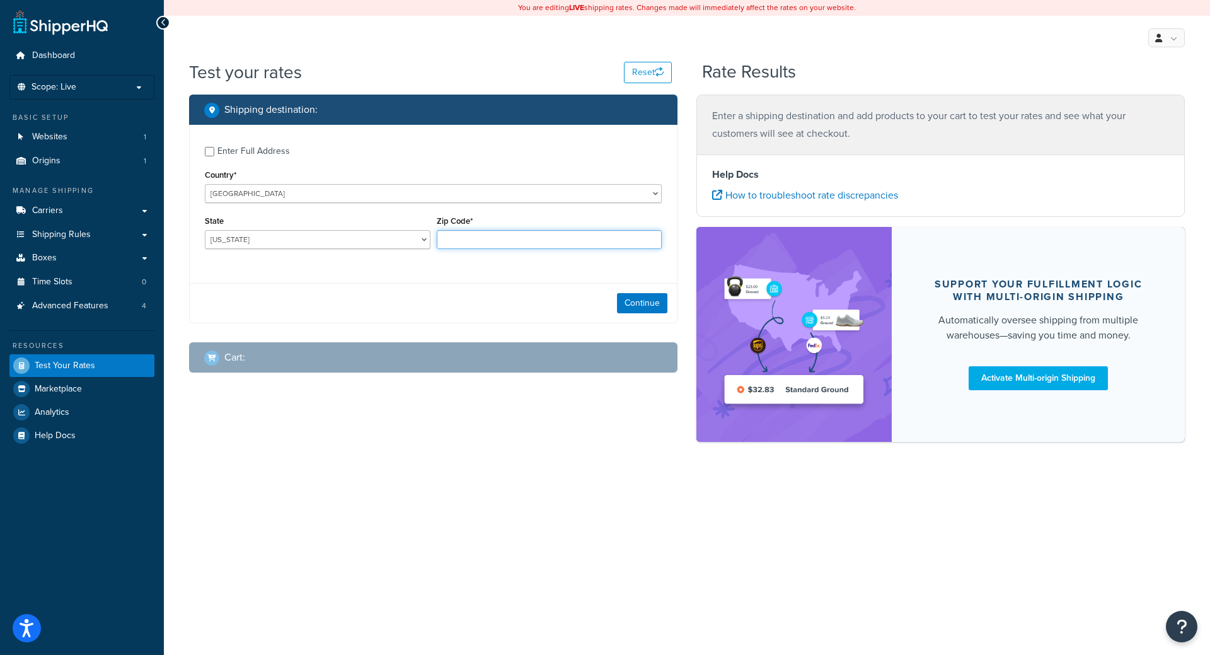
click at [520, 245] on input "Zip Code*" at bounding box center [550, 239] width 226 height 19
click at [327, 287] on div "Enter Full Address Country* United States United Kingdom Afghanistan Åland Isla…" at bounding box center [433, 224] width 489 height 199
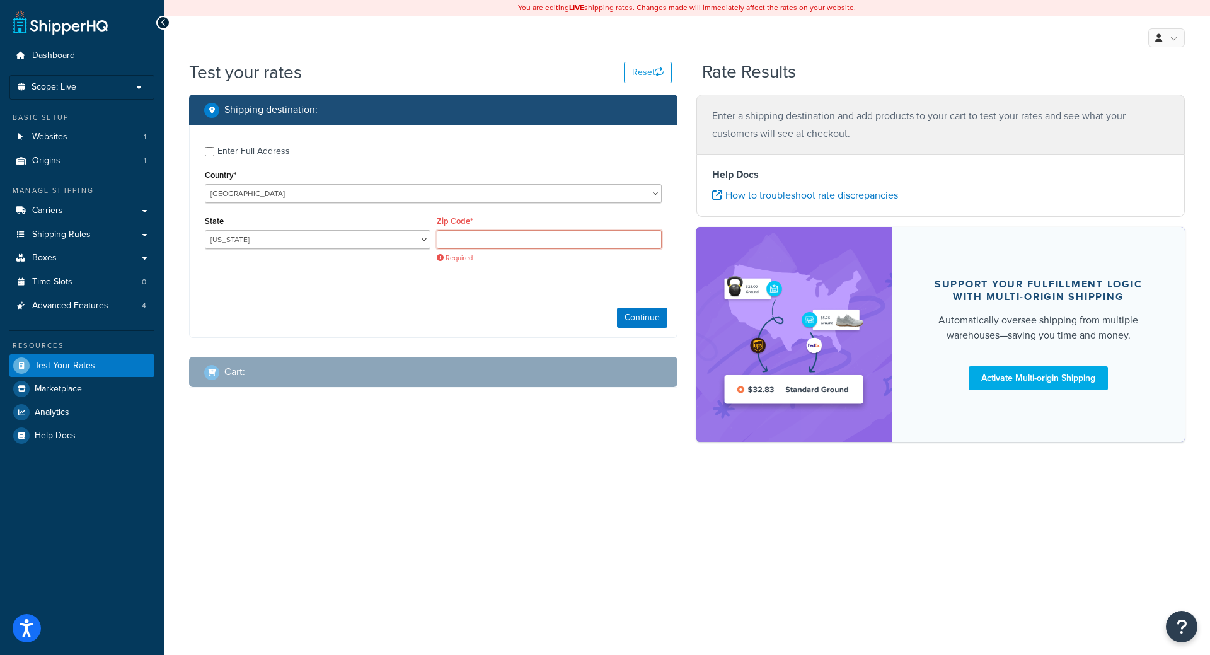
click at [574, 246] on input "Zip Code*" at bounding box center [550, 239] width 226 height 19
paste input "71847"
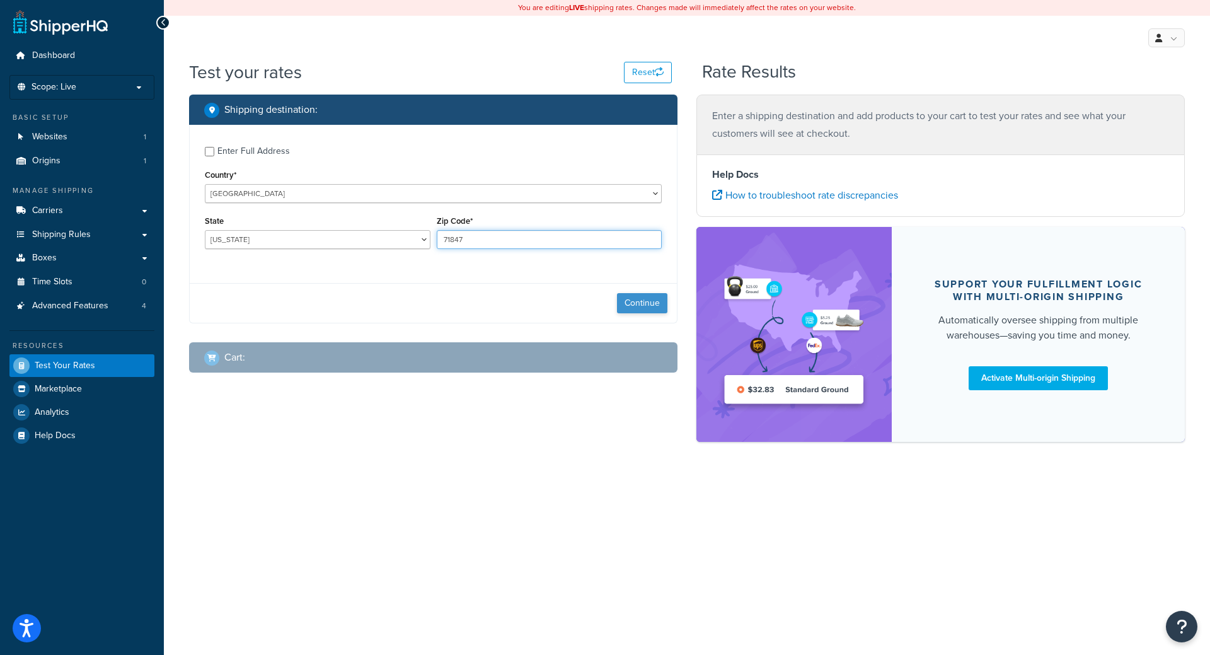
type input "71847"
click at [638, 296] on button "Continue" at bounding box center [642, 303] width 50 height 20
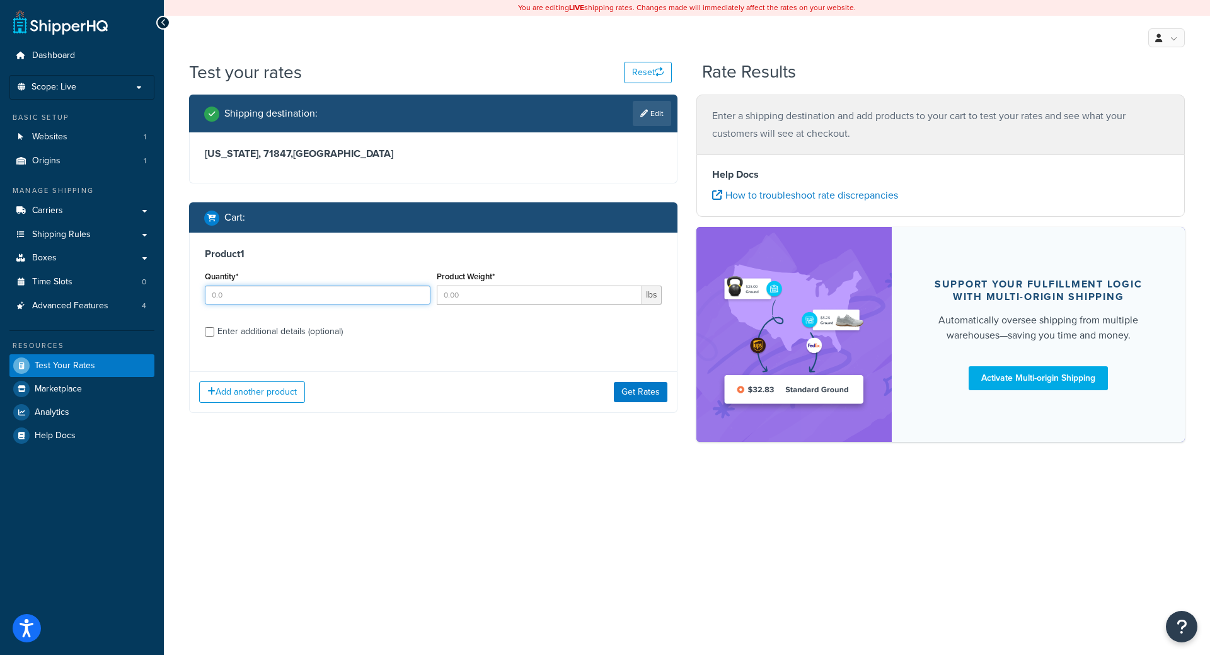
click at [289, 294] on input "Quantity*" at bounding box center [318, 295] width 226 height 19
type input "1"
click at [480, 308] on div "Product Weight* lbs" at bounding box center [550, 291] width 232 height 46
click at [484, 294] on input "Product Weight*" at bounding box center [540, 295] width 206 height 19
type input "45"
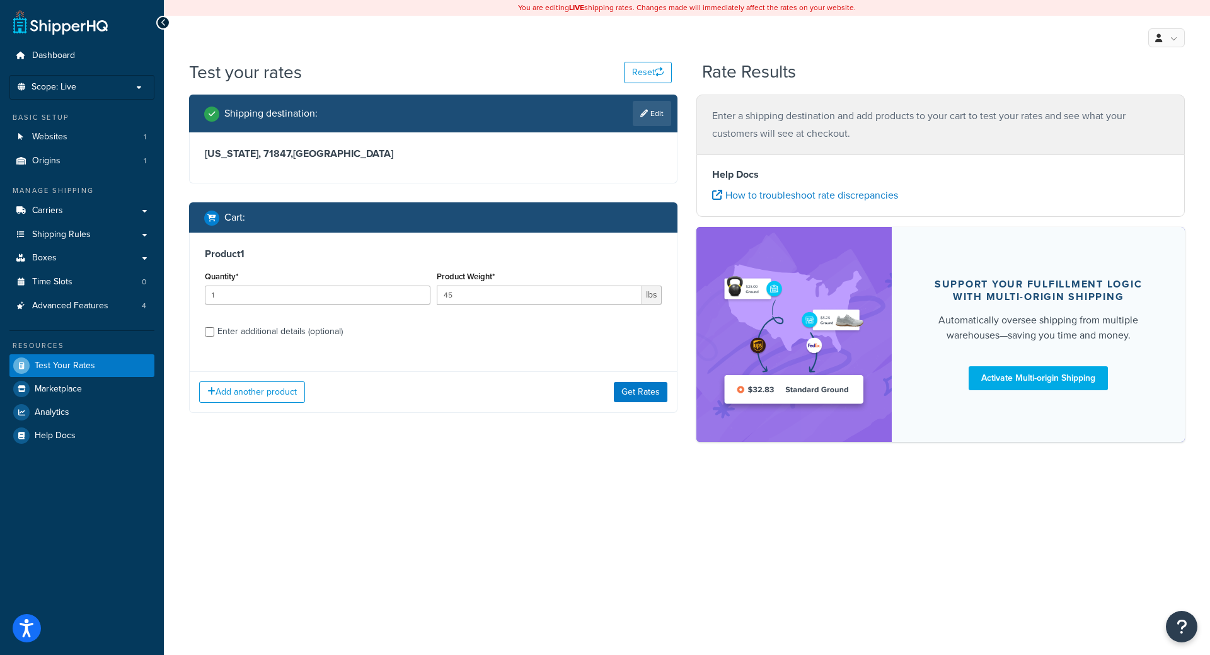
click at [305, 332] on div "Enter additional details (optional)" at bounding box center [279, 332] width 125 height 18
click at [214, 332] on input "Enter additional details (optional)" at bounding box center [209, 331] width 9 height 9
checkbox input "true"
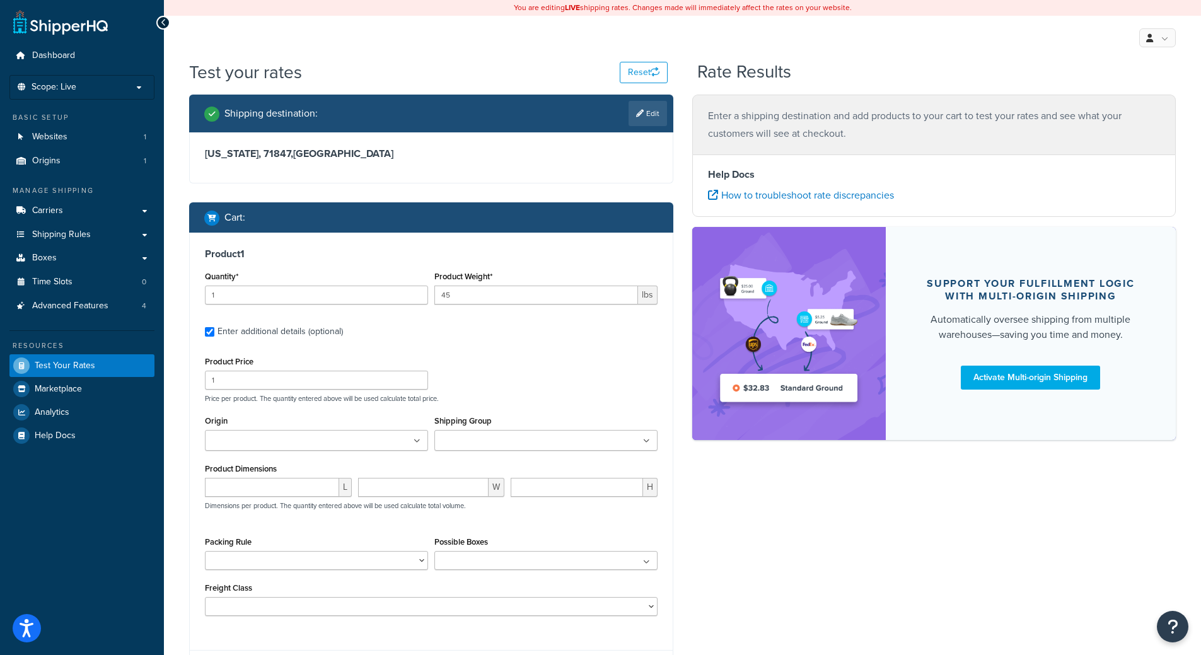
click at [465, 451] on div "Shipping Group FREE FREIGHT_ONLY NO-EXPEDITE-SHIPPING OUT-OF-STOCK" at bounding box center [545, 436] width 229 height 48
click at [477, 447] on input "Shipping Group" at bounding box center [494, 441] width 112 height 14
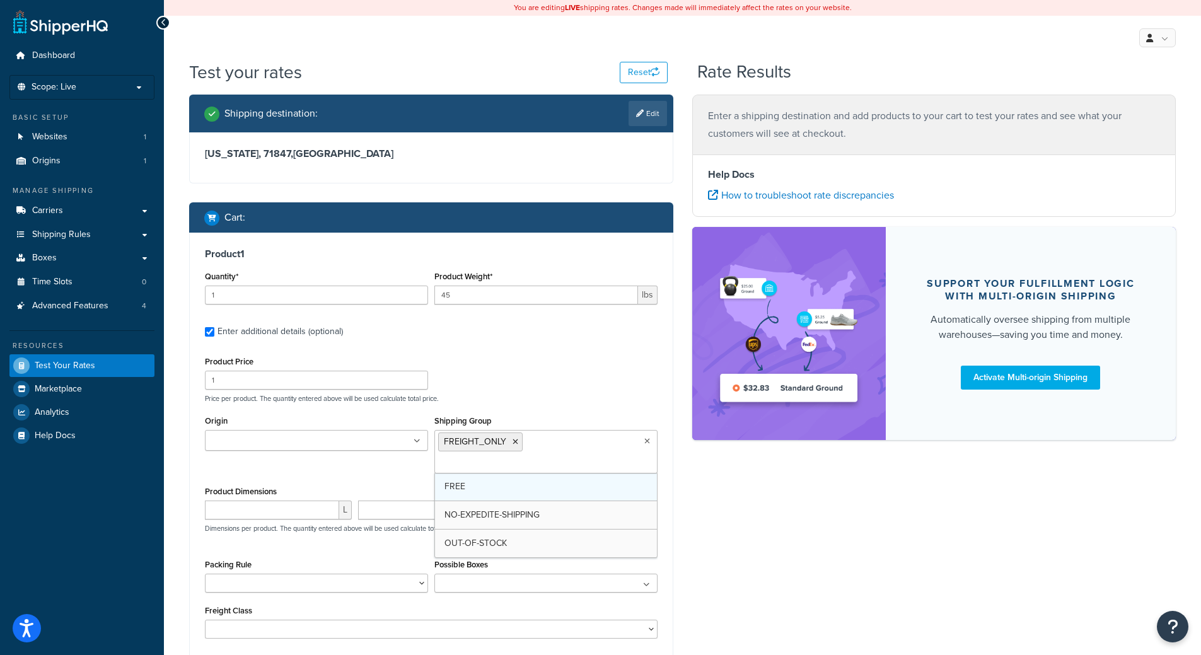
drag, startPoint x: 519, startPoint y: 495, endPoint x: 512, endPoint y: 488, distance: 10.3
click at [756, 540] on div "Shipping destination : Edit Alabama, 71847 , United States Cart : Product 1 Qua…" at bounding box center [683, 414] width 1006 height 639
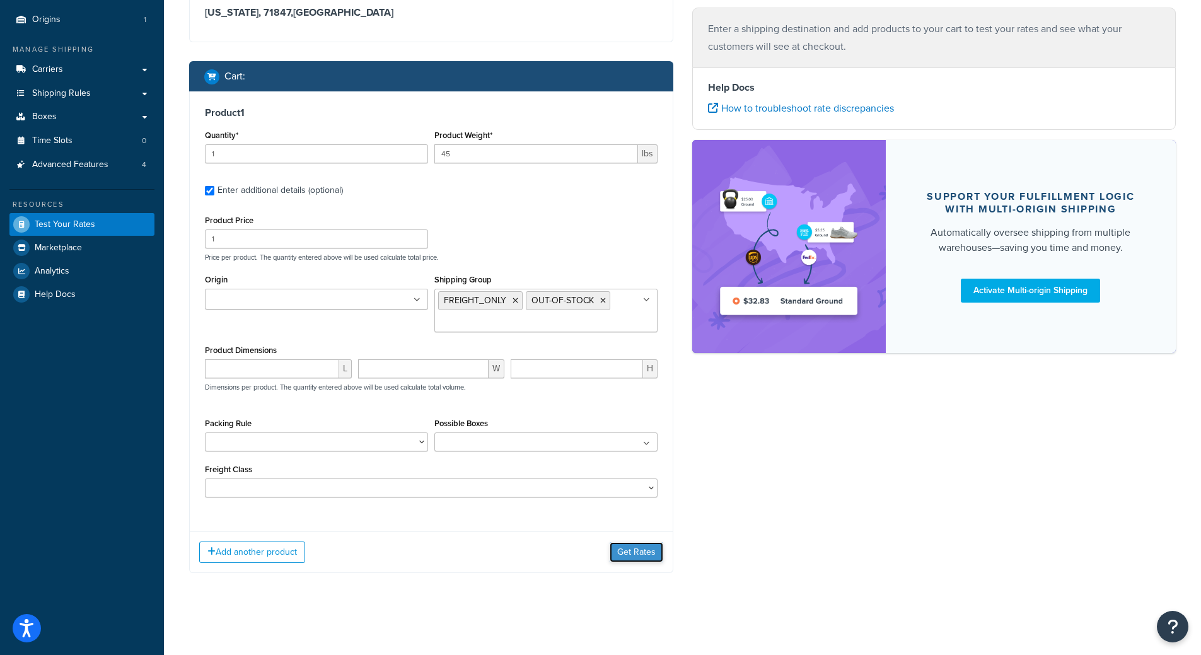
click at [647, 547] on button "Get Rates" at bounding box center [637, 552] width 54 height 20
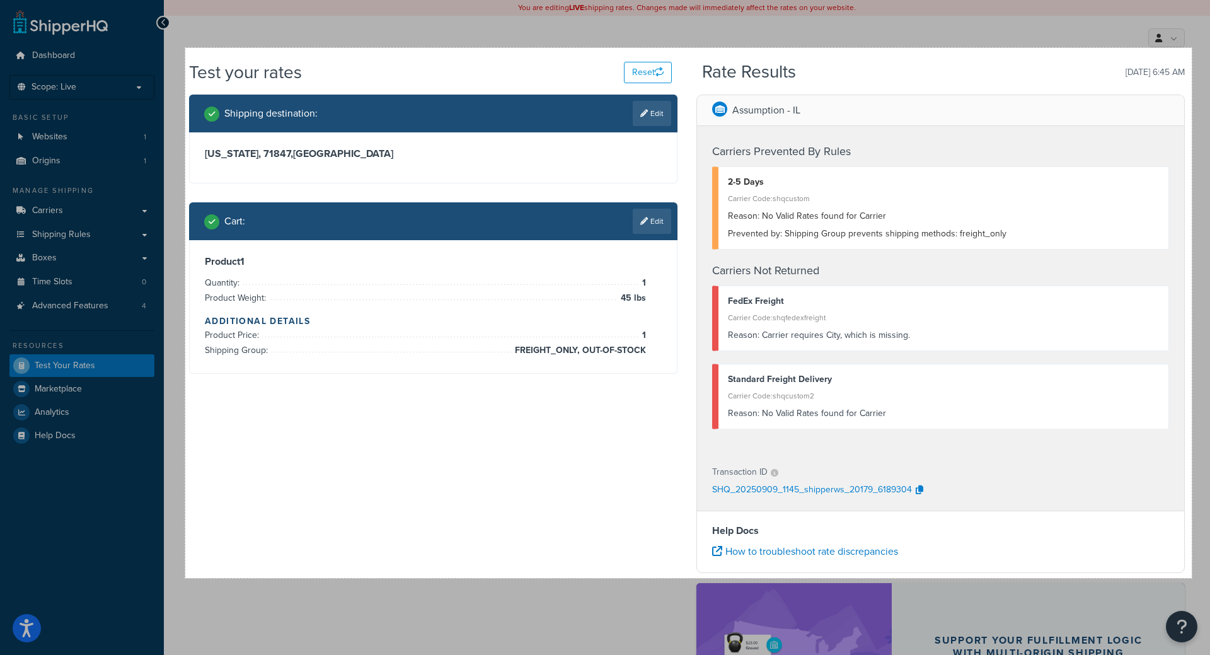
drag, startPoint x: 185, startPoint y: 48, endPoint x: 1192, endPoint y: 578, distance: 1137.8
click at [1192, 578] on div "1597 X 841" at bounding box center [605, 437] width 1210 height 874
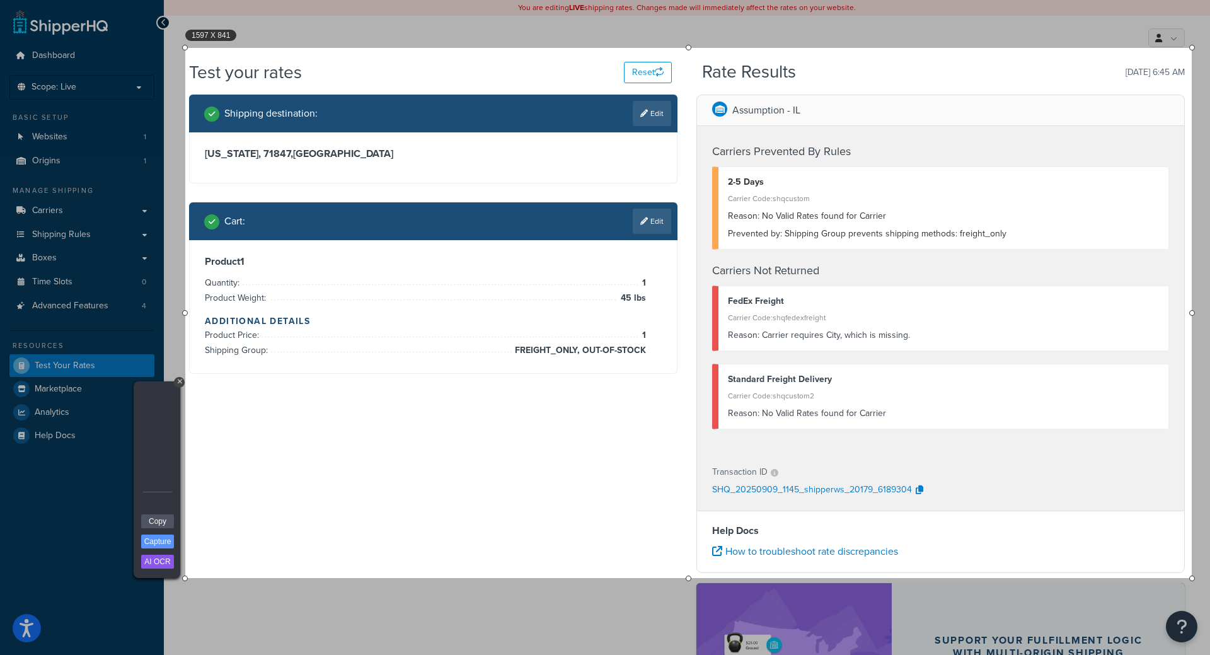
click at [159, 539] on link "Capture" at bounding box center [157, 542] width 33 height 14
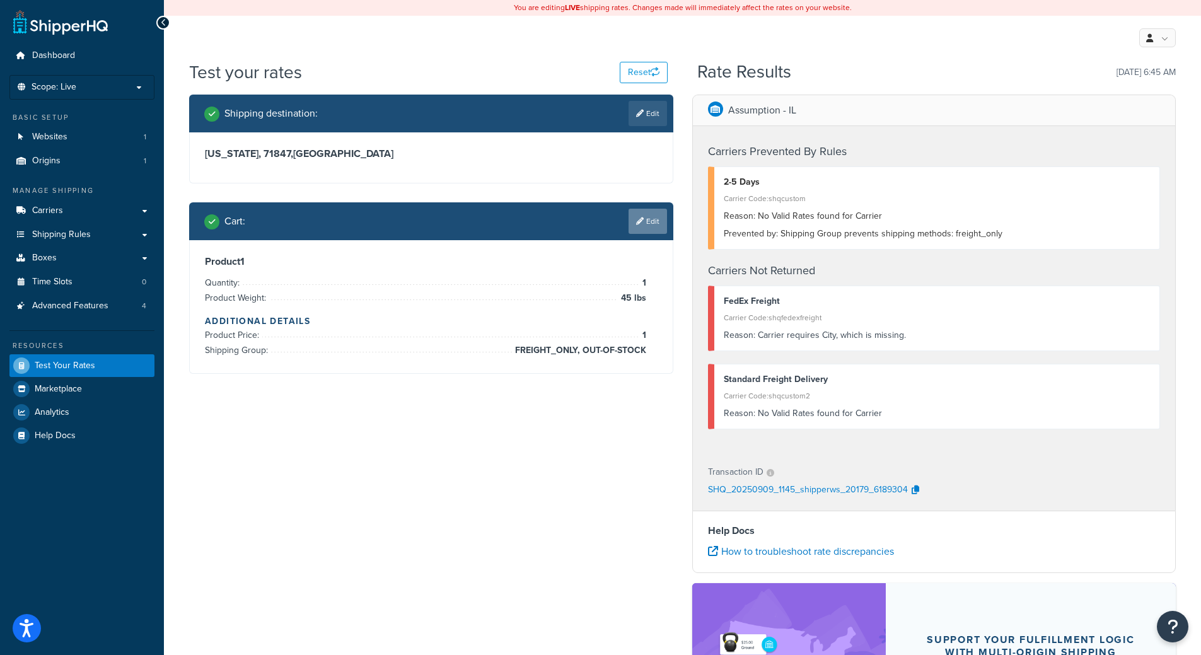
click at [663, 232] on link "Edit" at bounding box center [648, 221] width 38 height 25
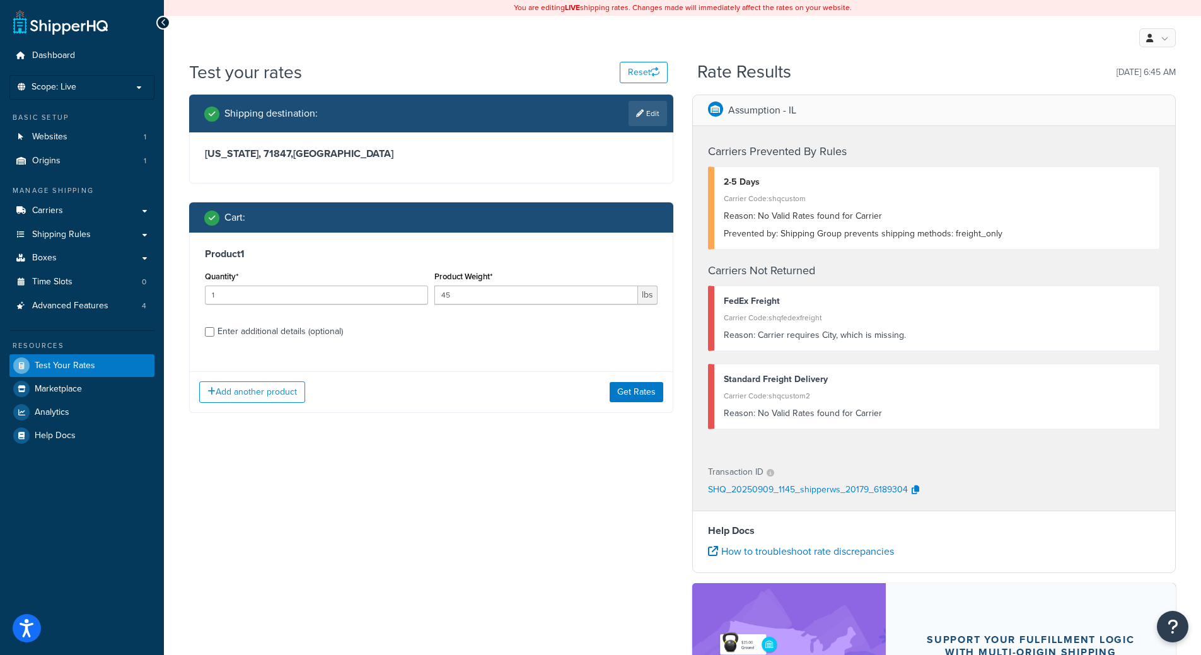
click at [284, 335] on div "Enter additional details (optional)" at bounding box center [279, 332] width 125 height 18
click at [214, 335] on input "Enter additional details (optional)" at bounding box center [209, 331] width 9 height 9
checkbox input "true"
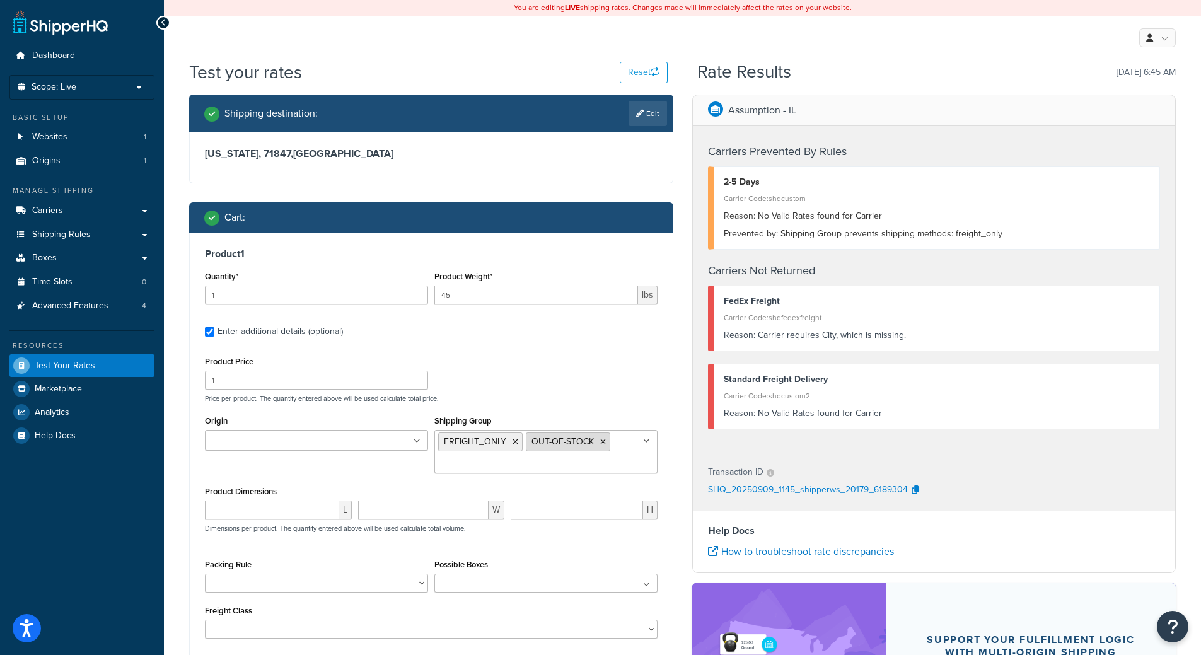
click at [600, 441] on icon at bounding box center [603, 442] width 6 height 8
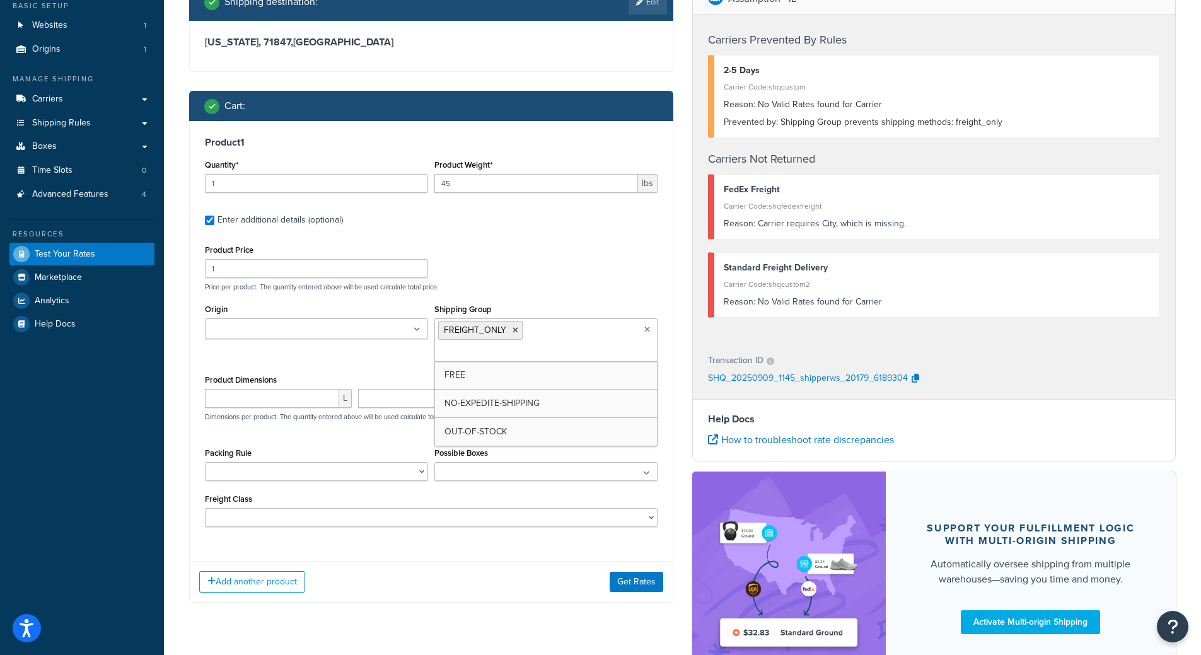
scroll to position [217, 0]
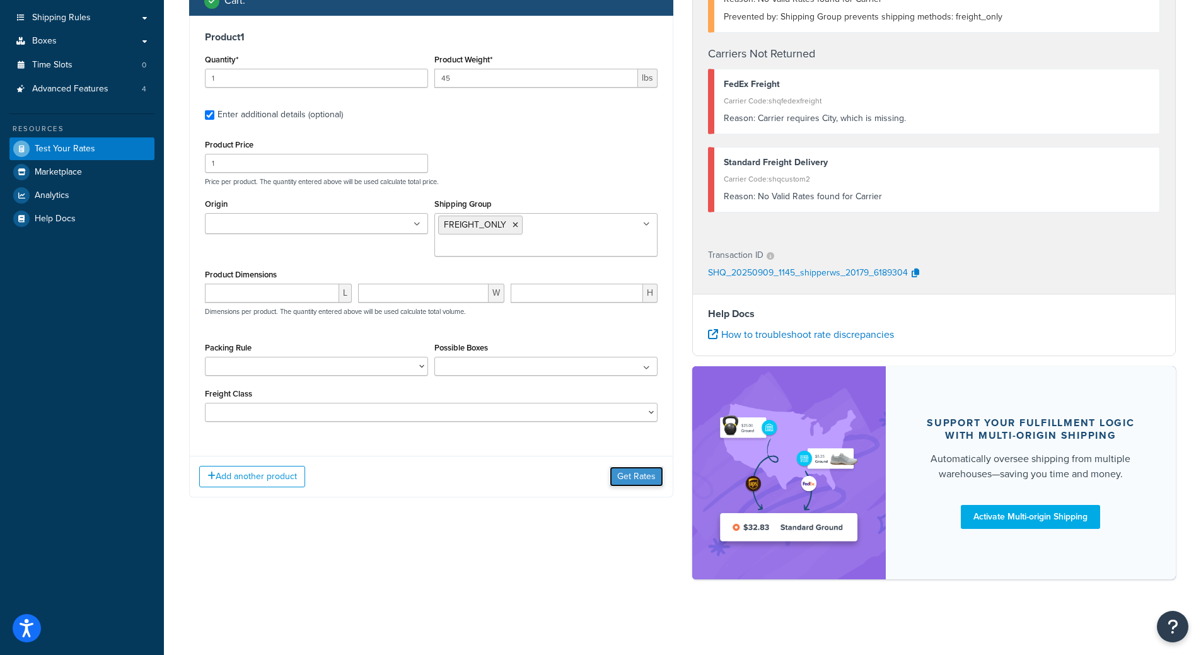
click at [632, 471] on button "Get Rates" at bounding box center [637, 477] width 54 height 20
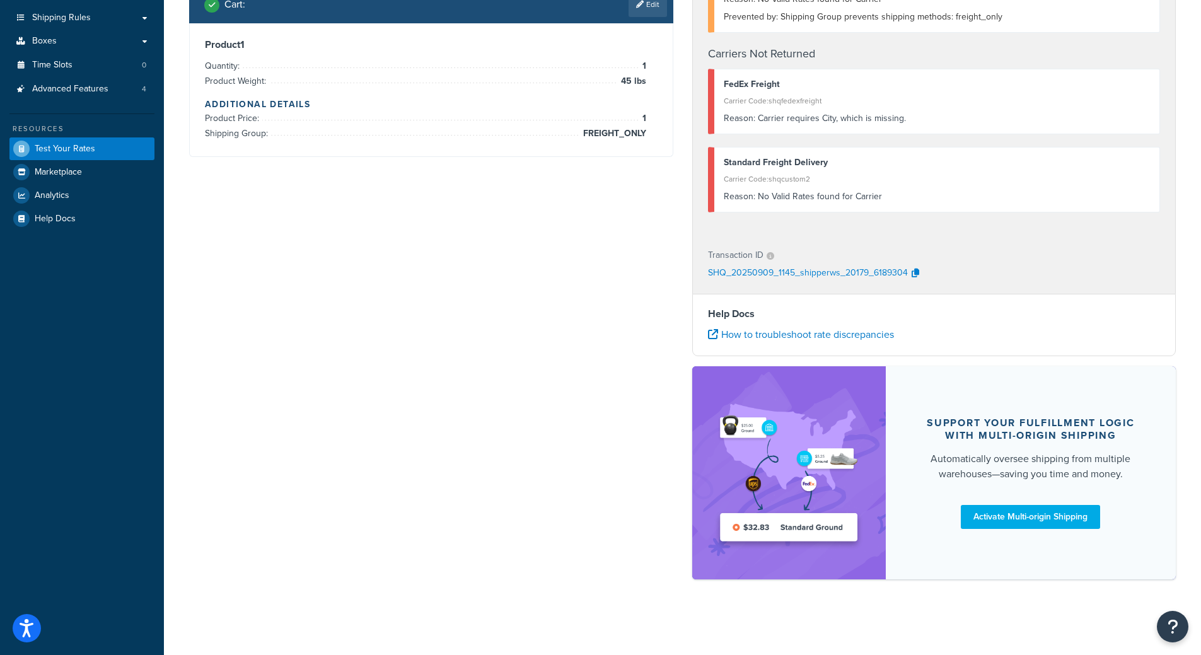
scroll to position [0, 0]
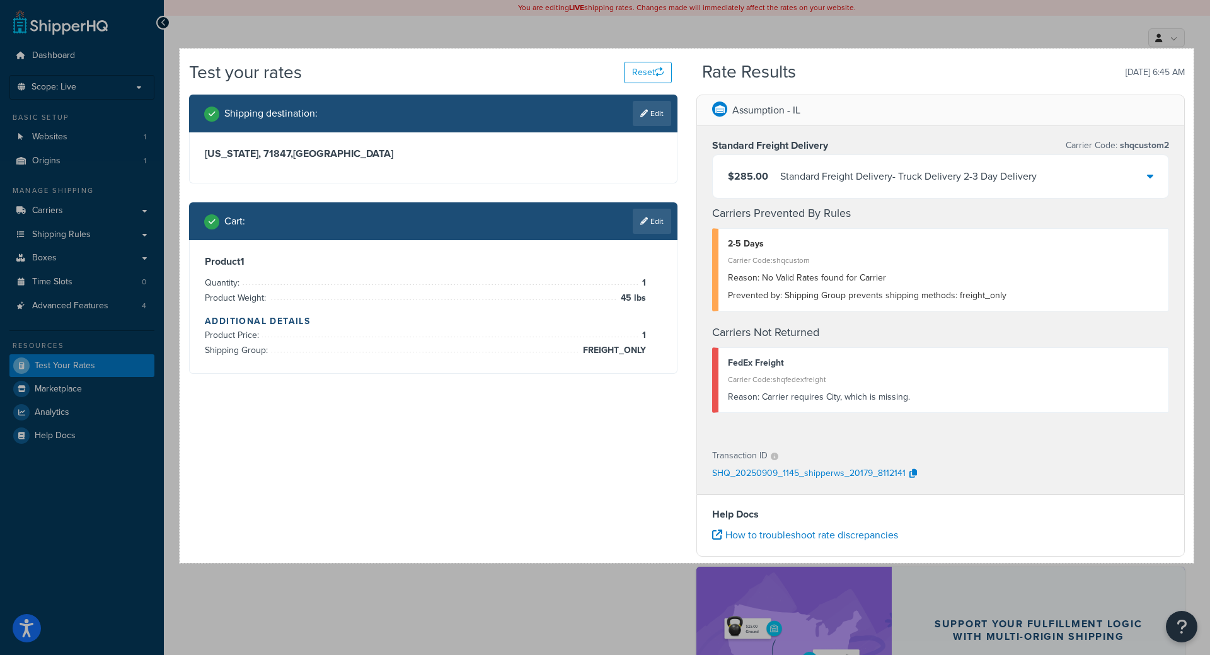
drag, startPoint x: 180, startPoint y: 49, endPoint x: 1194, endPoint y: 563, distance: 1137.3
click at [1194, 563] on div "1609 X 816" at bounding box center [605, 428] width 1210 height 857
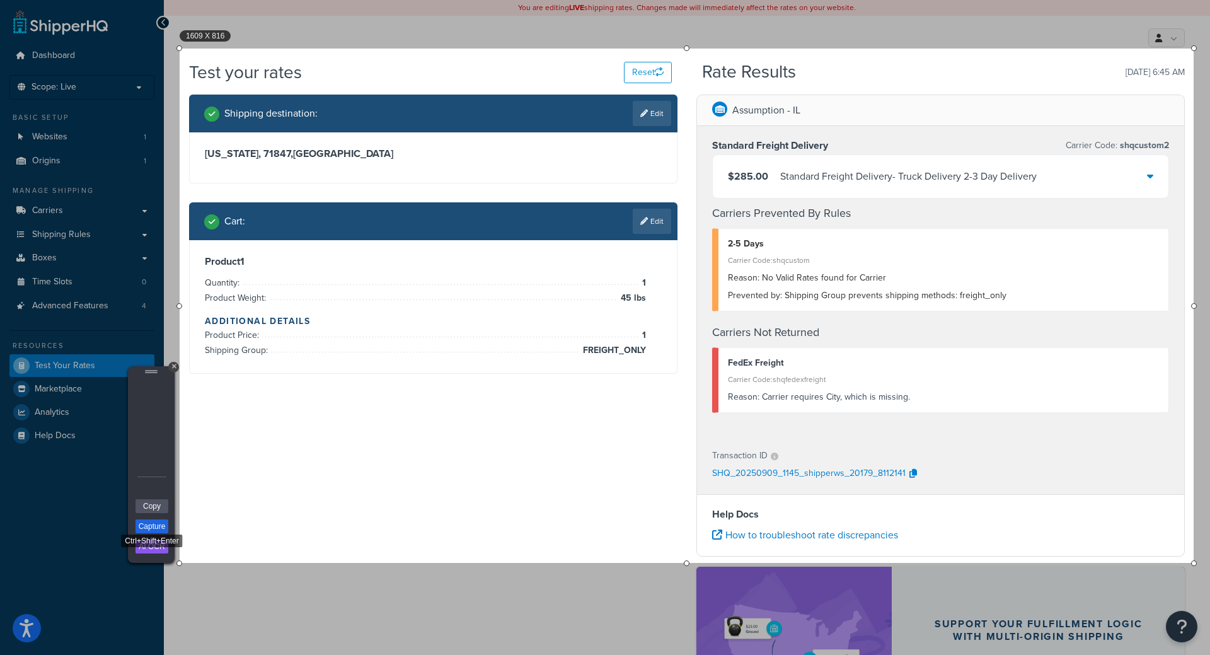
drag, startPoint x: 150, startPoint y: 521, endPoint x: 180, endPoint y: 547, distance: 39.4
click at [150, 522] on link "Capture" at bounding box center [152, 526] width 33 height 14
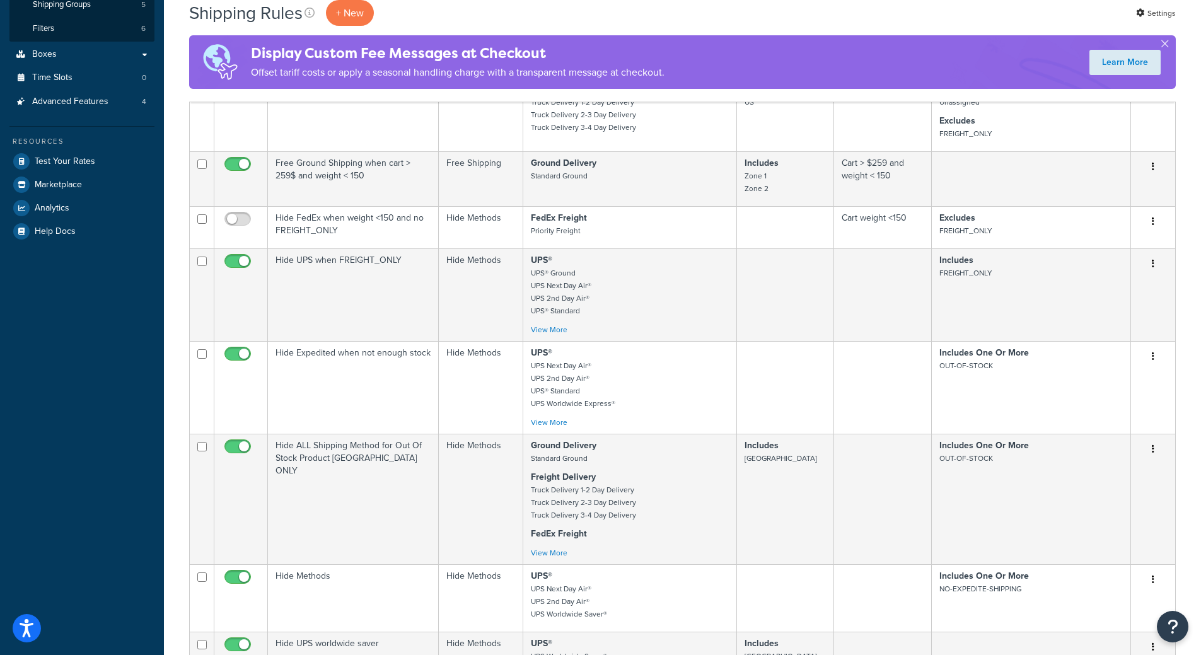
scroll to position [303, 0]
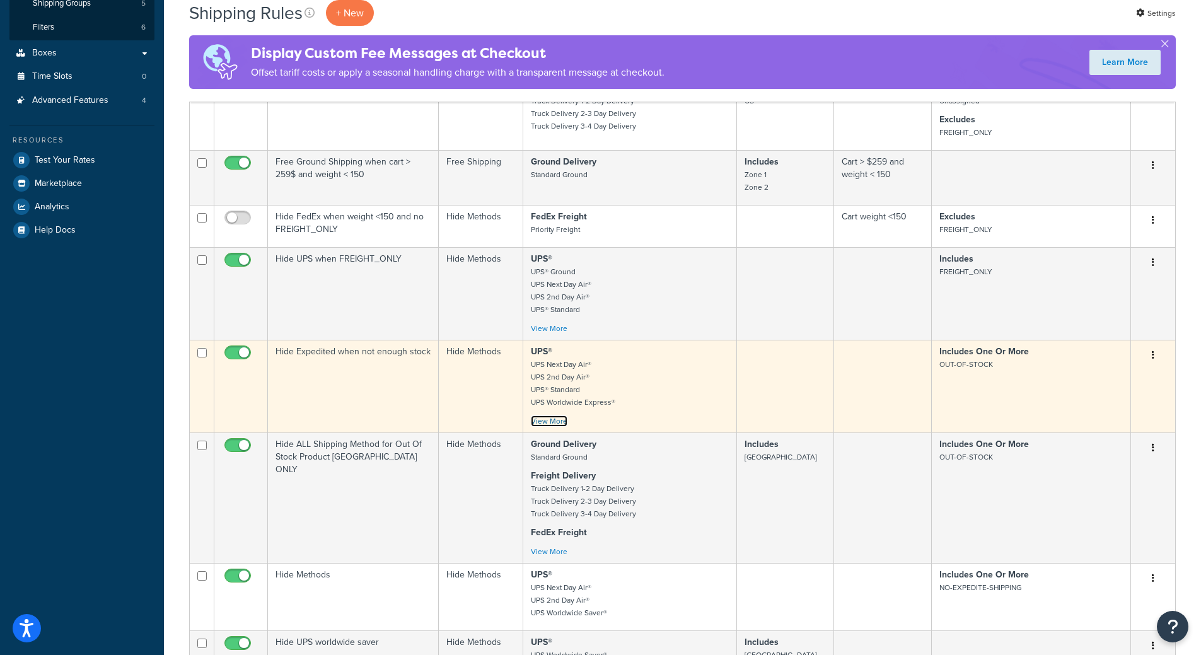
click at [548, 420] on link "View More" at bounding box center [549, 420] width 37 height 11
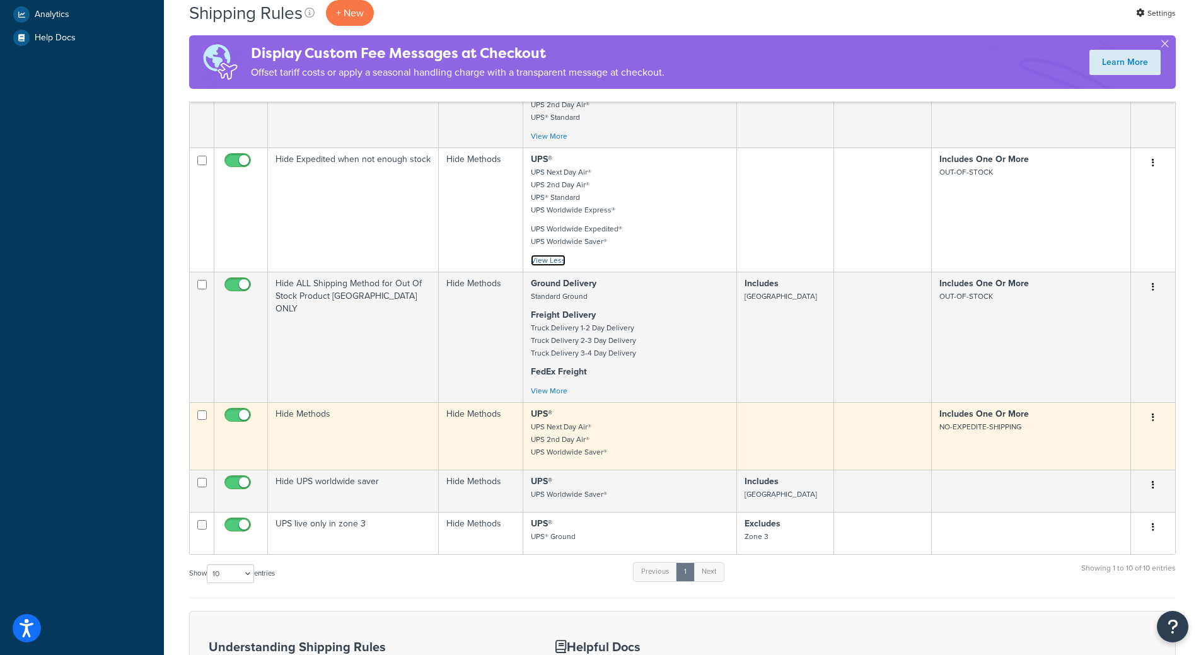
scroll to position [530, 0]
